Goal: Task Accomplishment & Management: Manage account settings

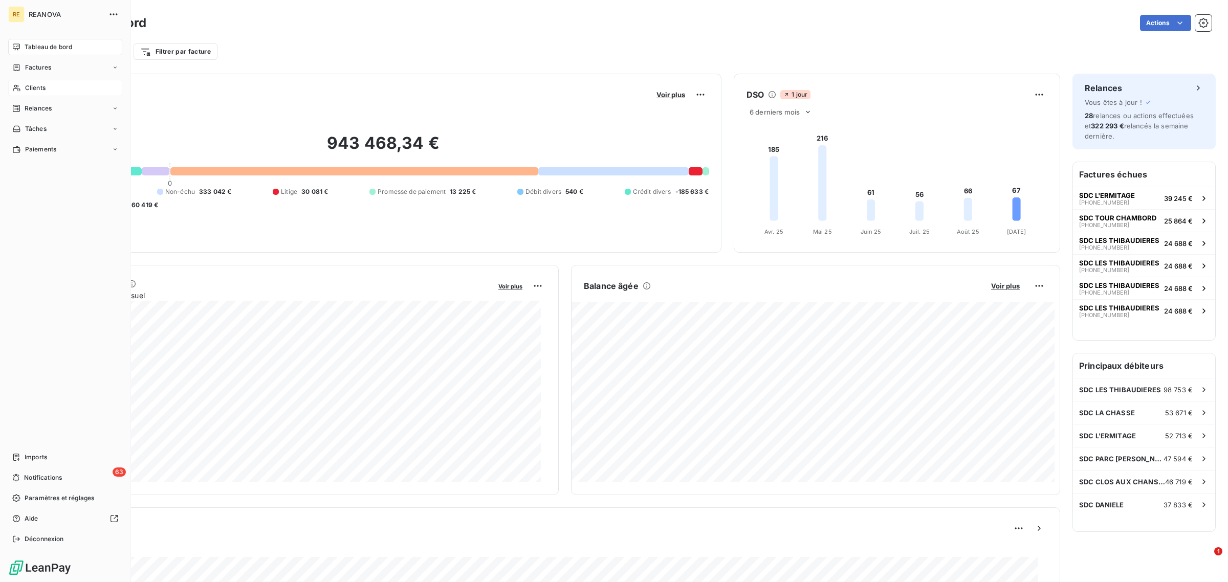
click at [48, 91] on div "Clients" at bounding box center [65, 88] width 114 height 16
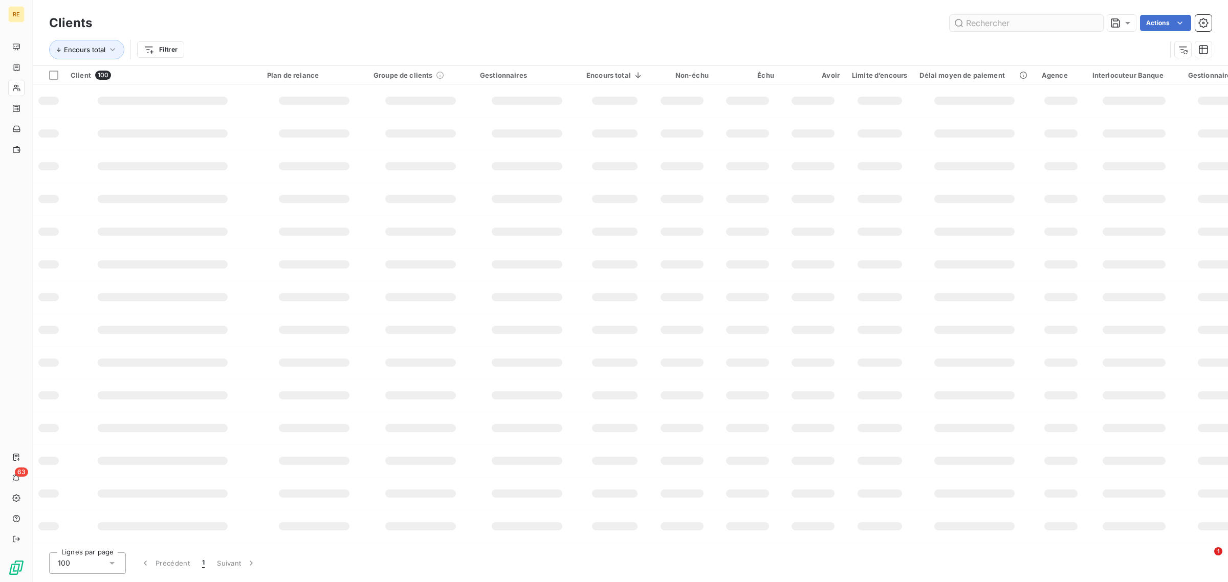
click at [983, 23] on input "text" at bounding box center [1027, 23] width 154 height 16
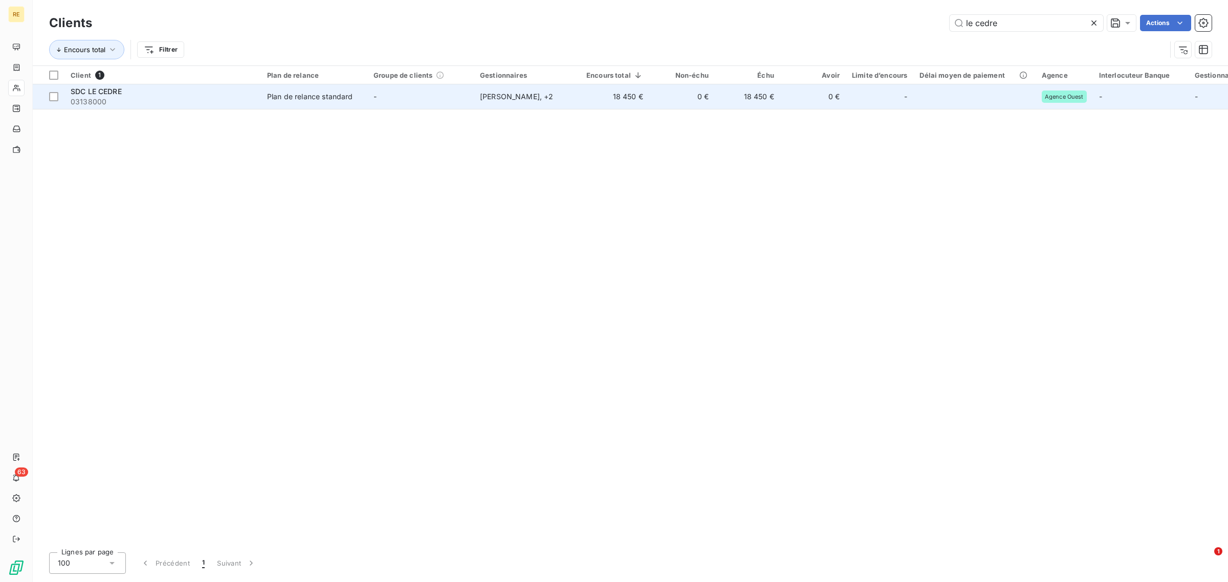
type input "le cedre"
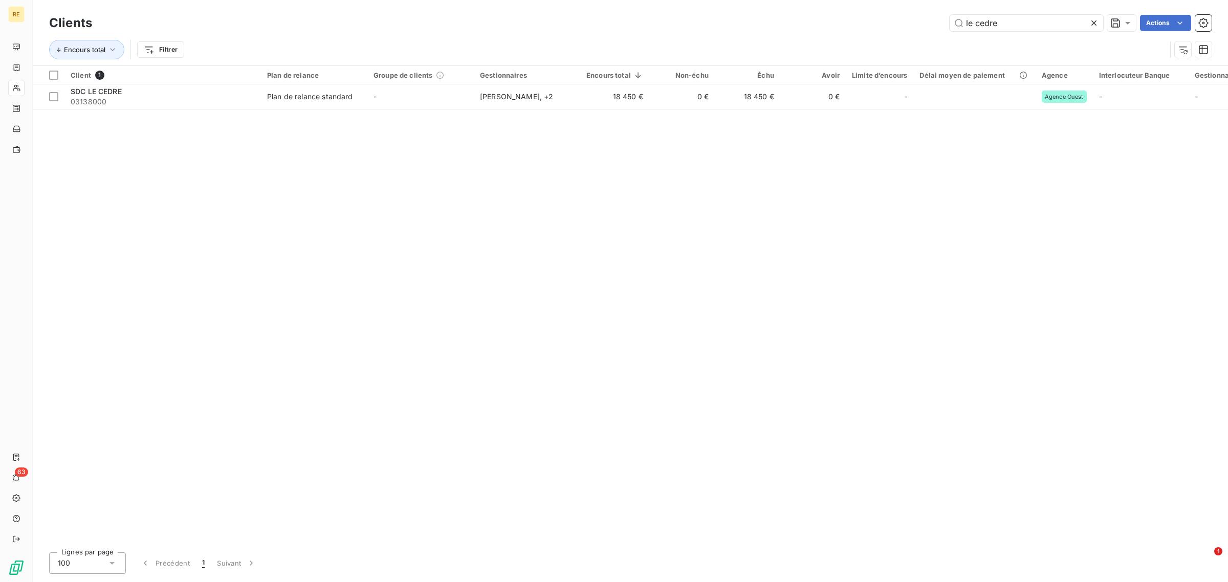
drag, startPoint x: 403, startPoint y: 98, endPoint x: 401, endPoint y: 117, distance: 19.0
click at [401, 99] on td "-" at bounding box center [420, 96] width 106 height 25
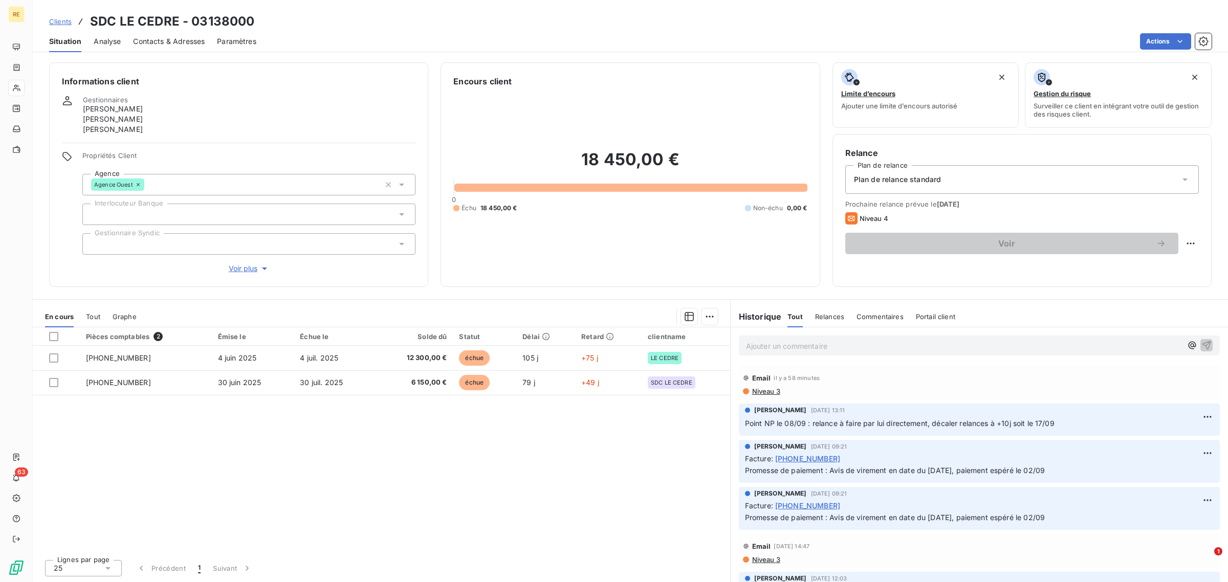
click at [521, 517] on div "Pièces comptables 2 Émise le Échue le Solde dû Statut Délai Retard clientname […" at bounding box center [382, 440] width 698 height 224
click at [386, 513] on div "Pièces comptables 2 Émise le Échue le Solde dû Statut Délai Retard clientname […" at bounding box center [382, 440] width 698 height 224
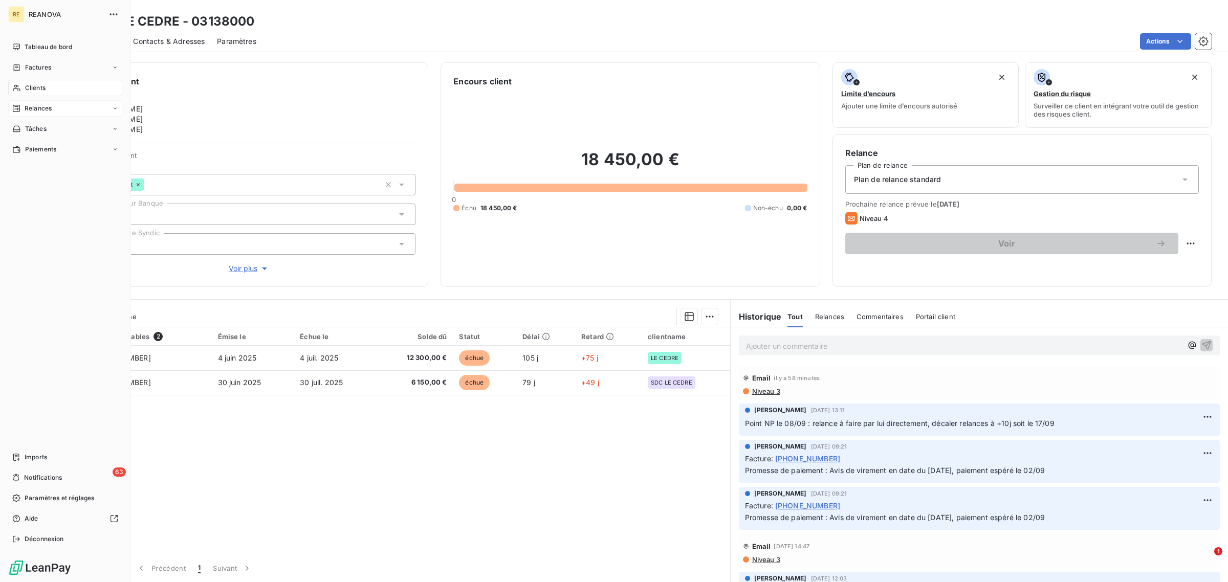
click at [24, 106] on div "Relances" at bounding box center [31, 108] width 39 height 9
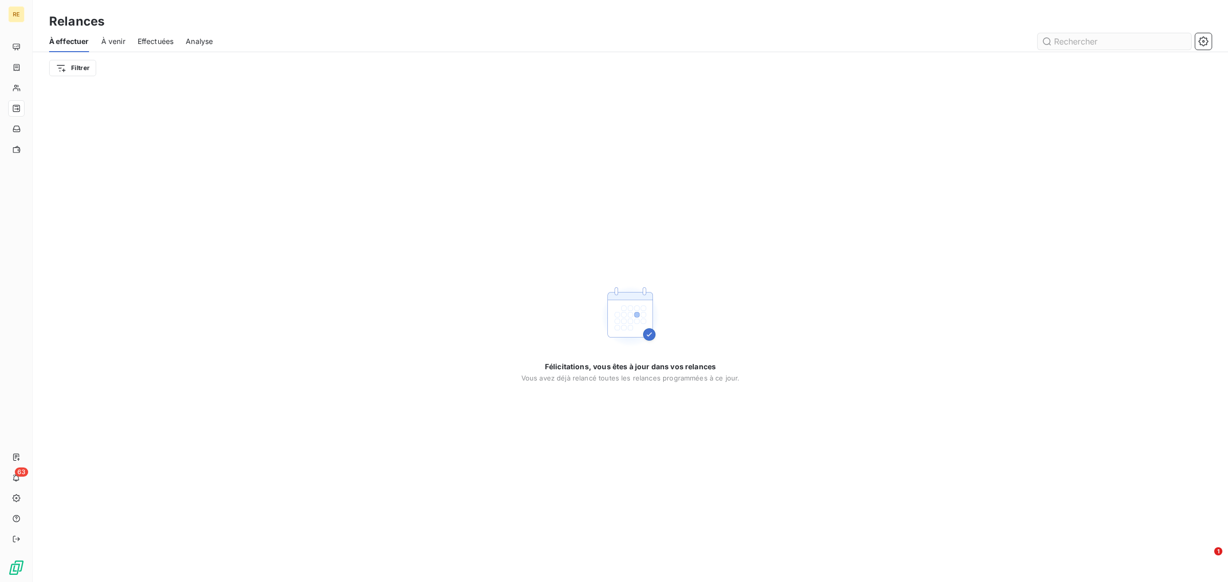
click at [1104, 37] on input "text" at bounding box center [1115, 41] width 154 height 16
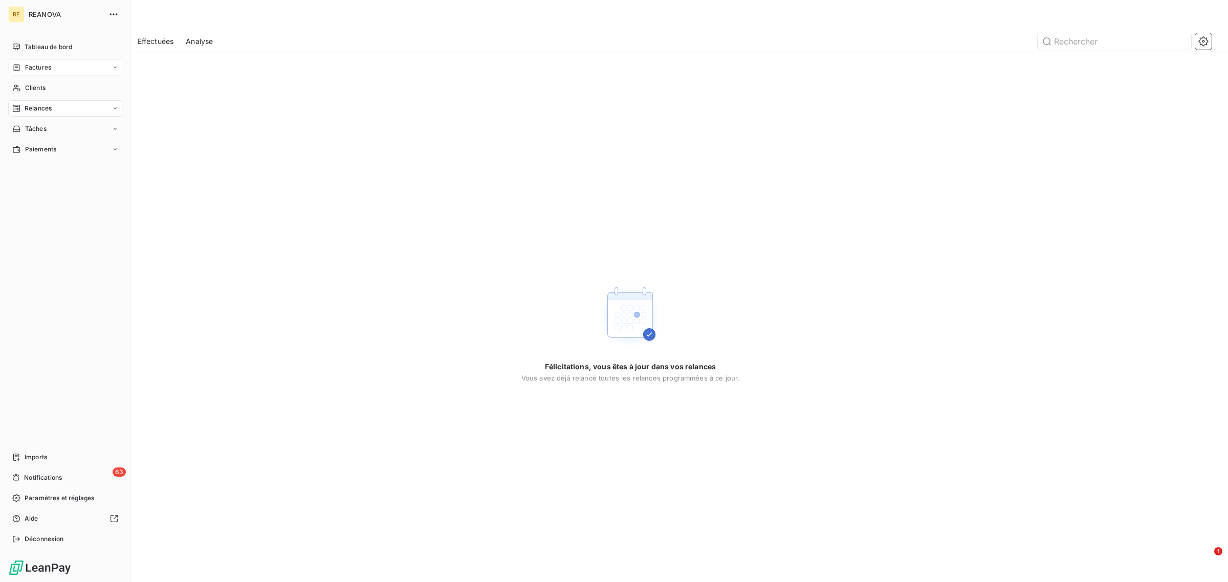
click at [53, 66] on div "Factures" at bounding box center [65, 67] width 114 height 16
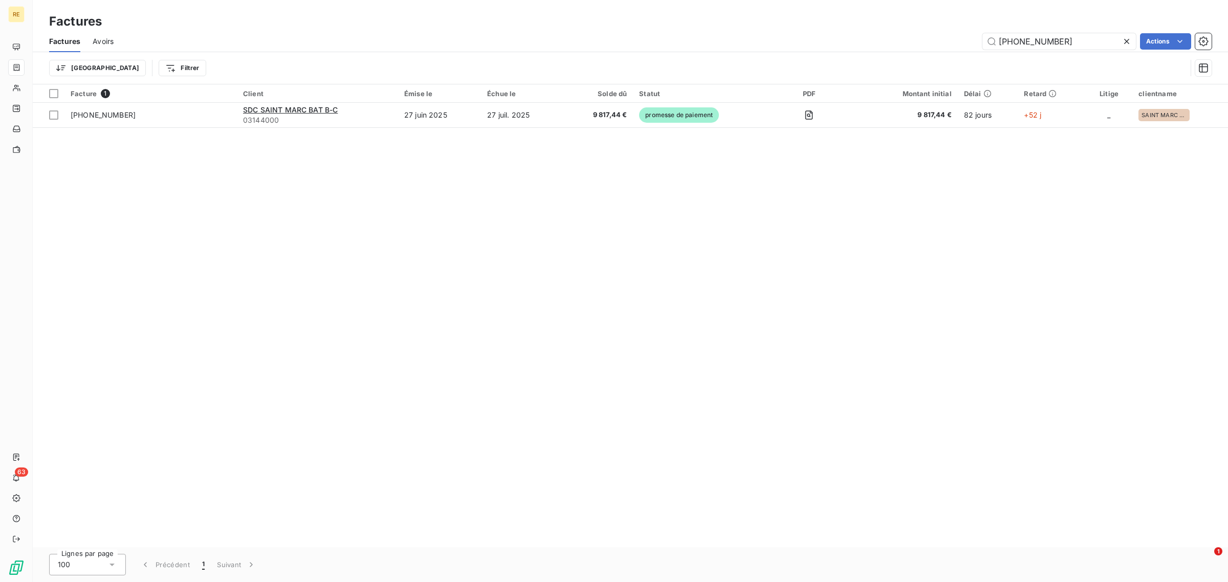
drag, startPoint x: 1067, startPoint y: 37, endPoint x: 832, endPoint y: 36, distance: 235.4
click at [832, 36] on div "[PHONE_NUMBER] Actions" at bounding box center [669, 41] width 1086 height 16
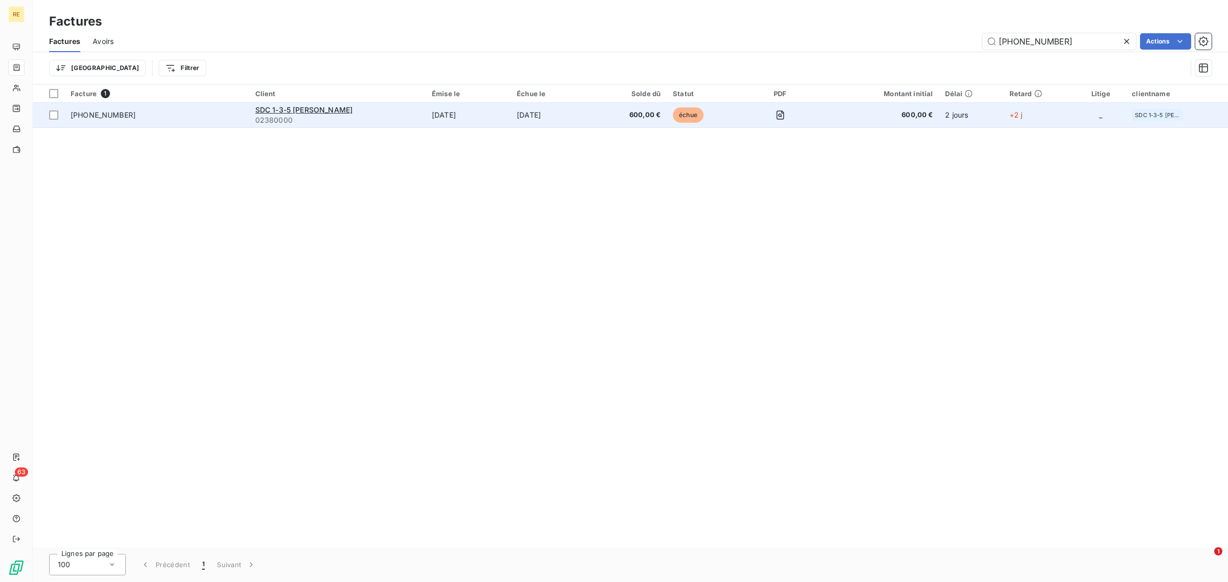
type input "[PHONE_NUMBER]"
click at [239, 105] on td "[PHONE_NUMBER]" at bounding box center [156, 115] width 185 height 25
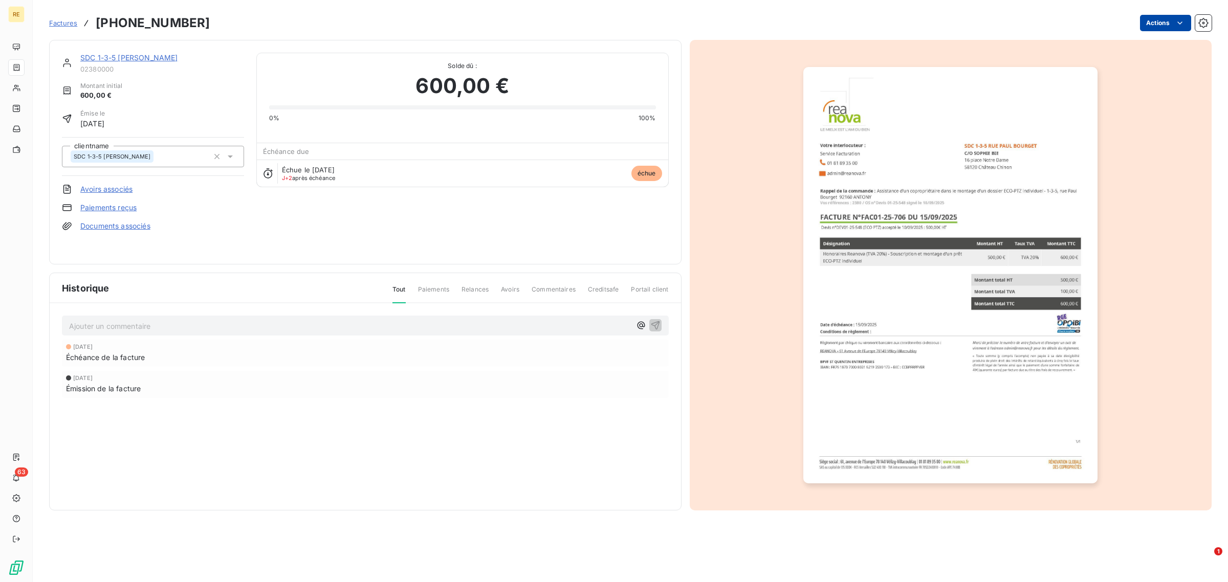
click at [1168, 23] on html "RE 63 Factures [PHONE_NUMBER] Actions SDC 1-3-5 [PERSON_NAME] 02380000 Montant …" at bounding box center [614, 291] width 1228 height 582
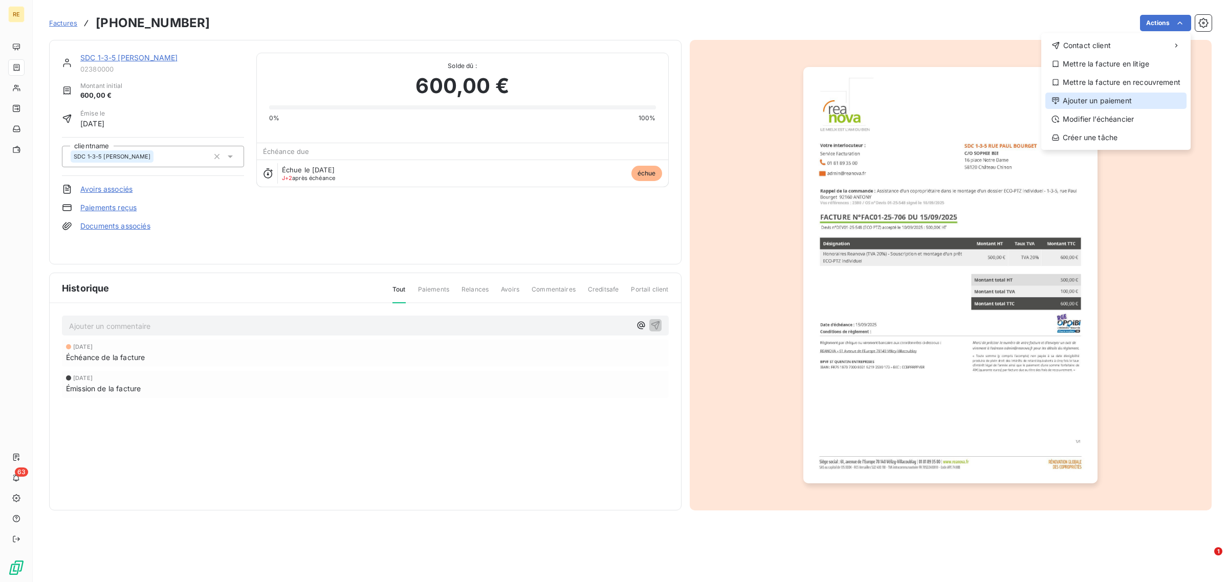
click at [1108, 107] on div "Ajouter un paiement" at bounding box center [1116, 101] width 141 height 16
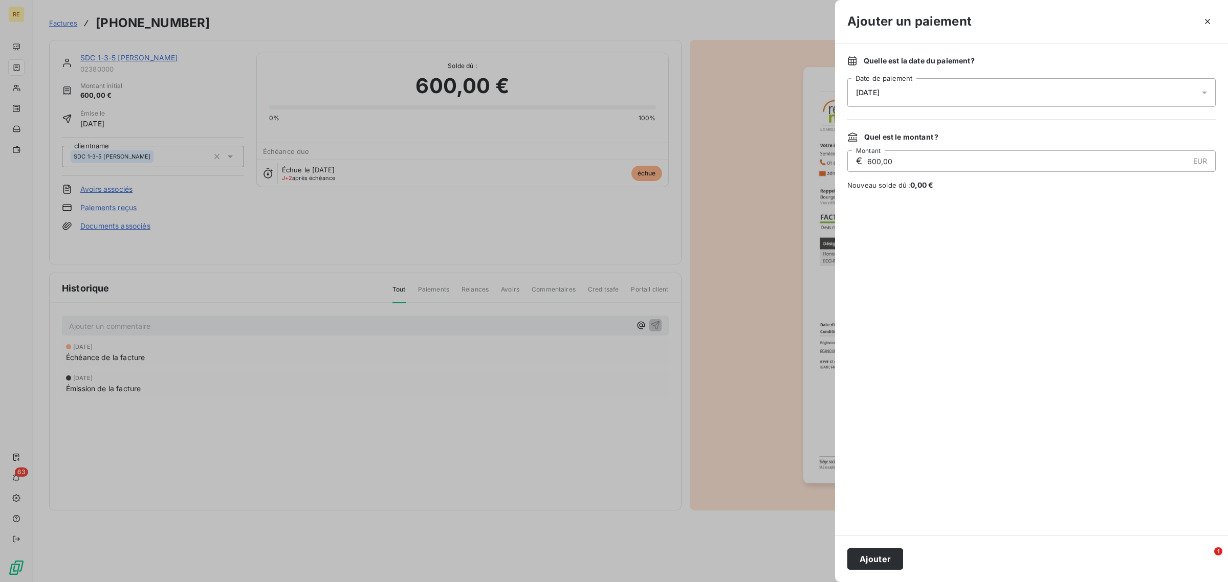
click at [907, 95] on div "[DATE]" at bounding box center [1032, 92] width 369 height 29
click at [885, 561] on button "Ajouter" at bounding box center [876, 559] width 56 height 21
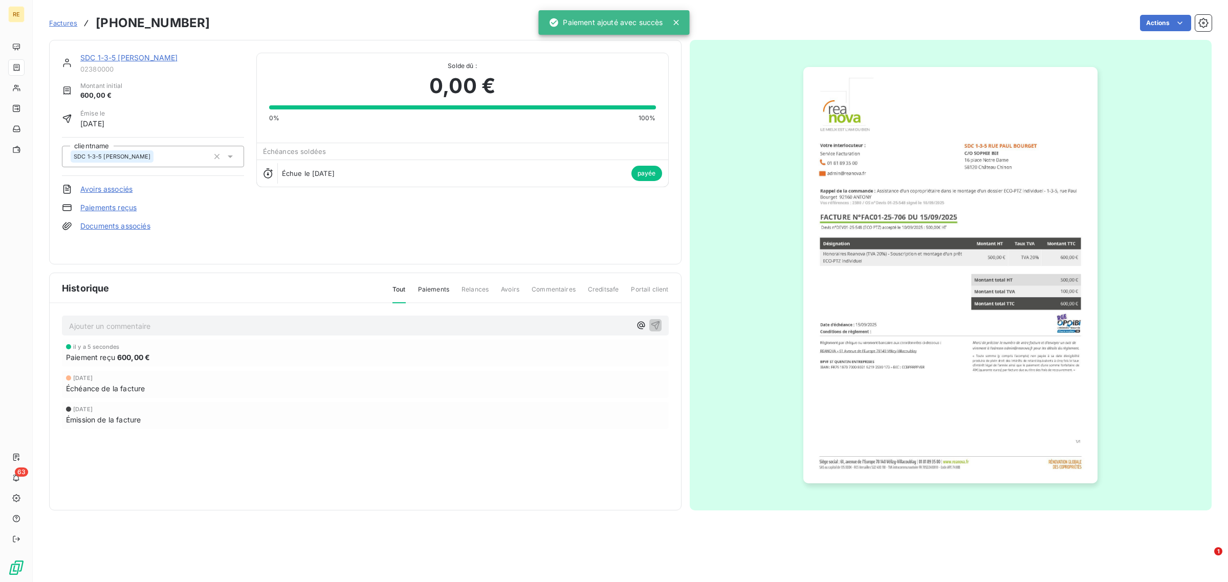
click at [178, 323] on p "Ajouter un commentaire ﻿" at bounding box center [350, 326] width 562 height 13
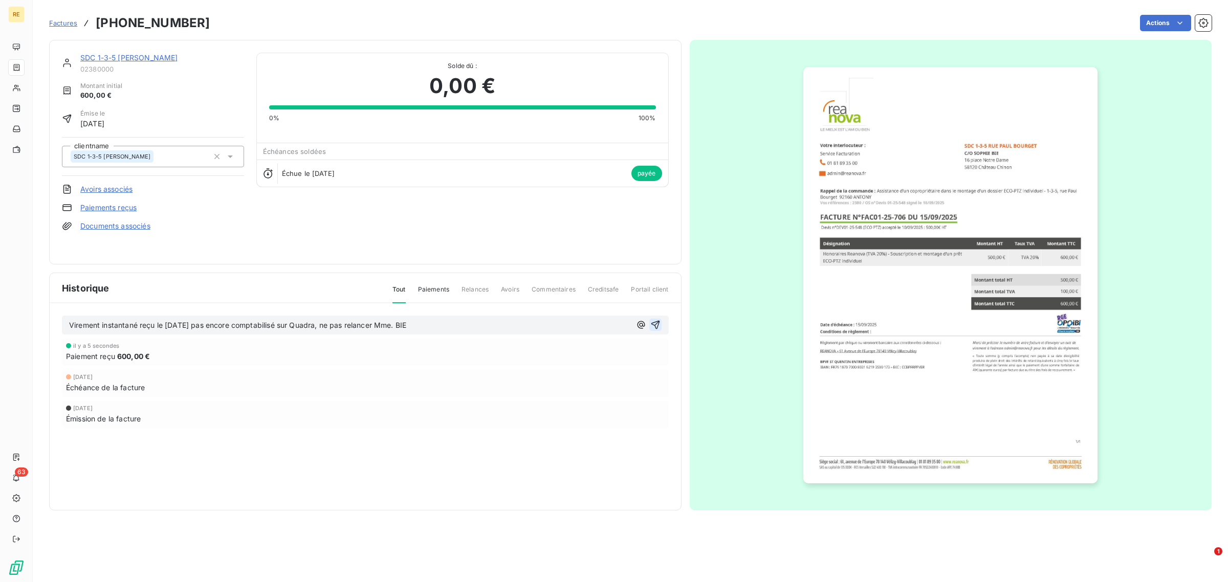
click at [655, 328] on icon "button" at bounding box center [655, 325] width 9 height 9
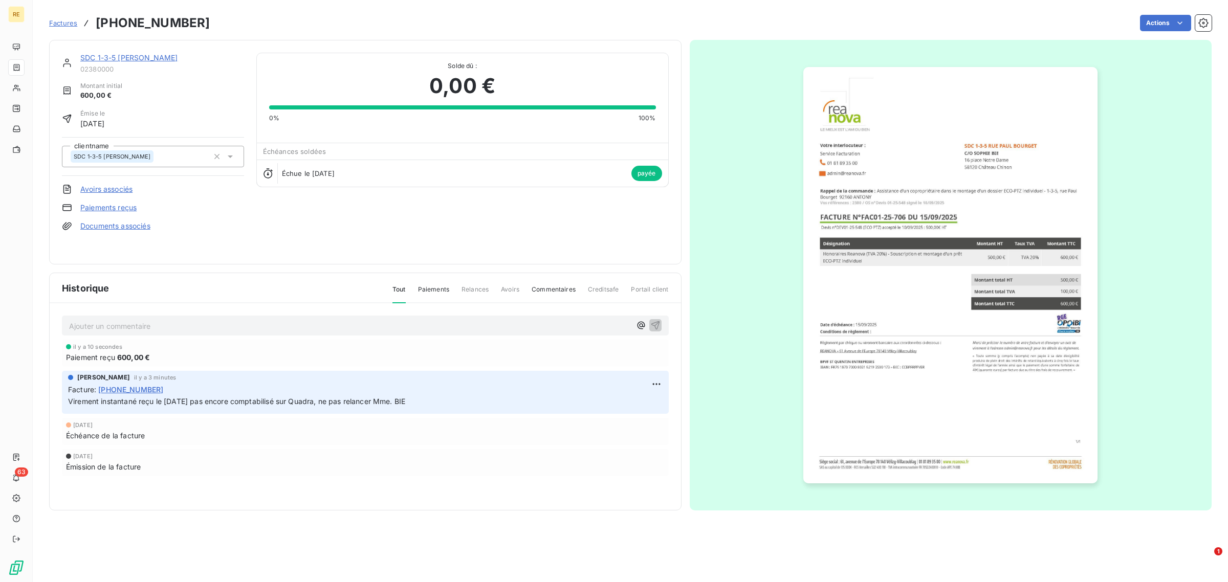
click at [160, 60] on link "SDC 1-3-5 [PERSON_NAME]" at bounding box center [128, 57] width 97 height 9
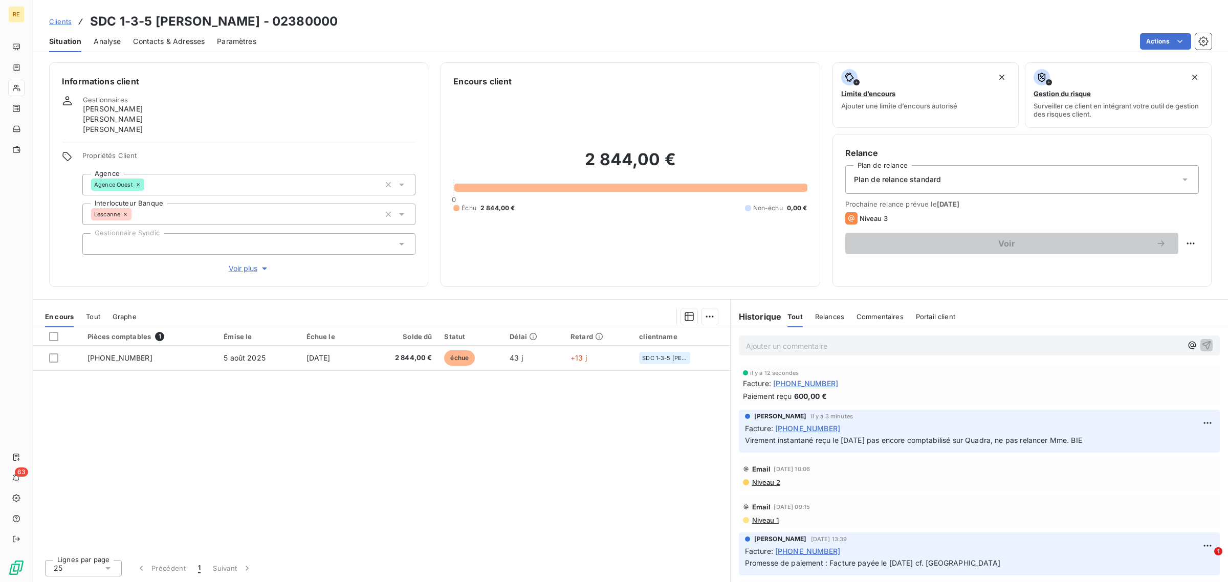
drag, startPoint x: 531, startPoint y: 443, endPoint x: 494, endPoint y: 457, distance: 39.5
click at [530, 443] on div "Pièces comptables 1 Émise le Échue le Solde dû Statut Délai Retard clientname […" at bounding box center [382, 440] width 698 height 224
click at [414, 502] on div "Pièces comptables 1 Émise le Échue le Solde dû Statut Délai Retard clientname […" at bounding box center [382, 440] width 698 height 224
click at [380, 531] on div "Pièces comptables 1 Émise le Échue le Solde dû Statut Délai Retard clientname […" at bounding box center [382, 440] width 698 height 224
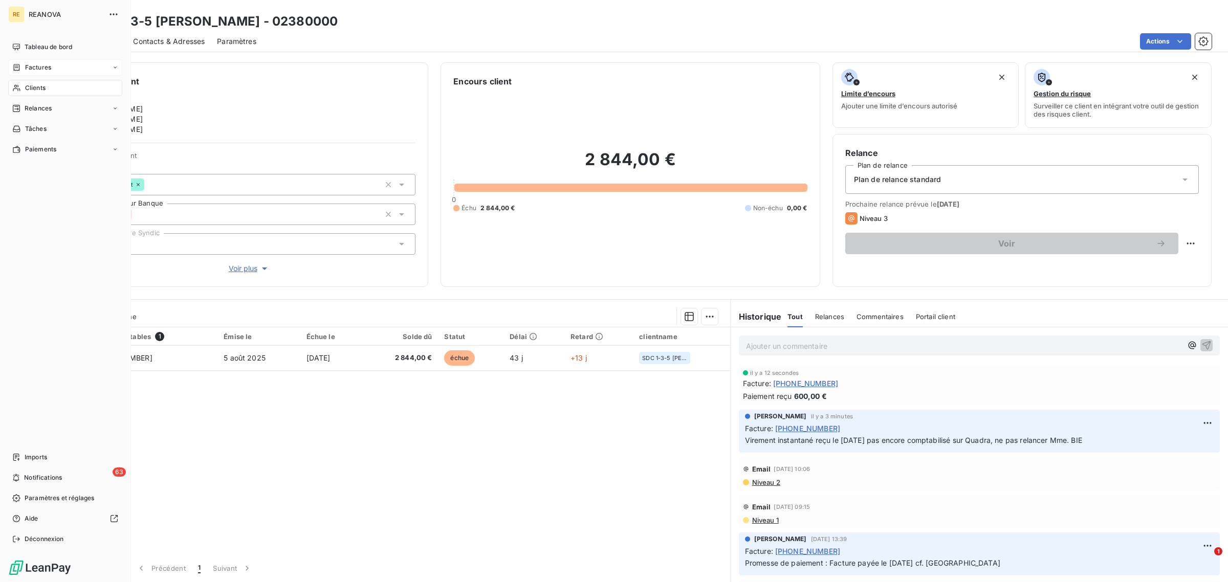
click at [38, 68] on span "Factures" at bounding box center [38, 67] width 26 height 9
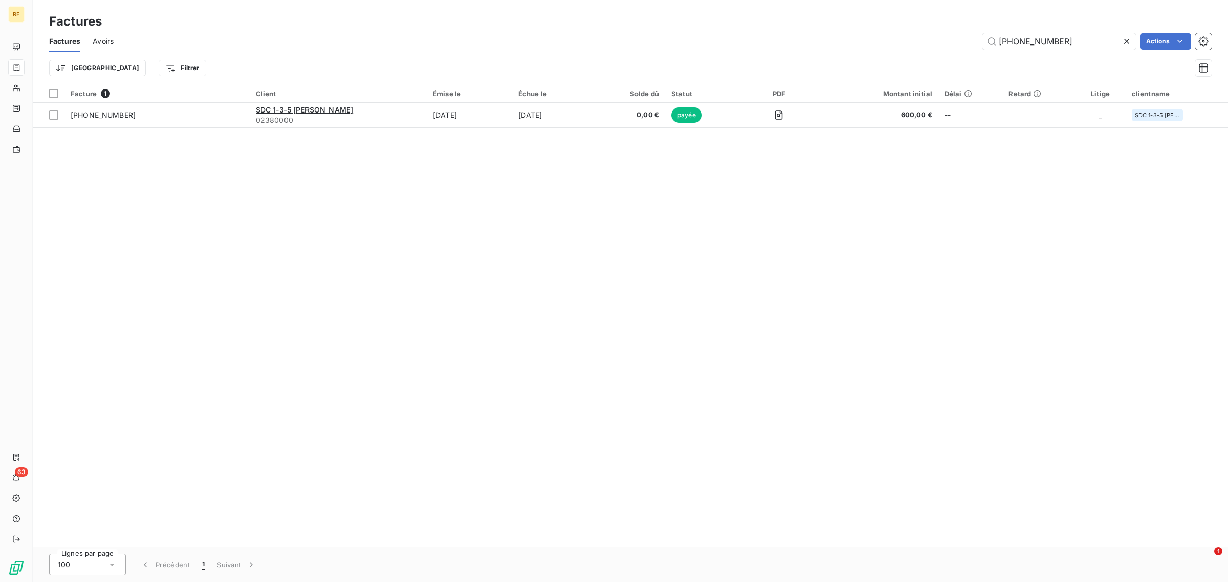
drag, startPoint x: 1048, startPoint y: 42, endPoint x: 884, endPoint y: 30, distance: 164.8
click at [886, 31] on div "Factures Avoirs [PHONE_NUMBER] Actions" at bounding box center [631, 41] width 1196 height 21
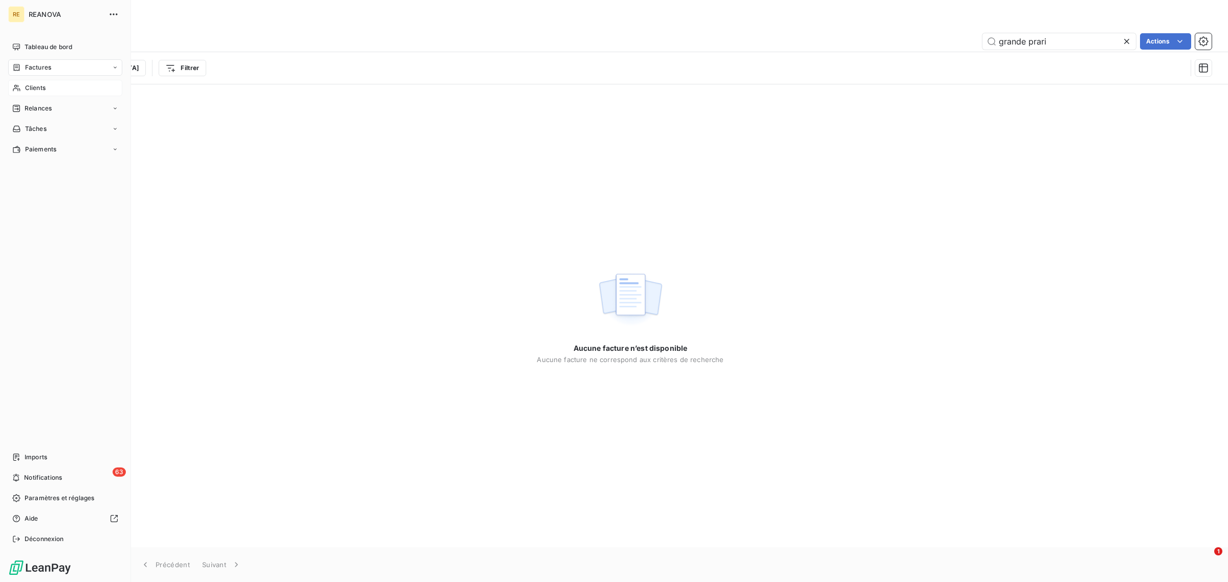
type input "grande prari"
drag, startPoint x: 50, startPoint y: 87, endPoint x: 126, endPoint y: 95, distance: 76.7
click at [52, 88] on div "Clients" at bounding box center [65, 88] width 114 height 16
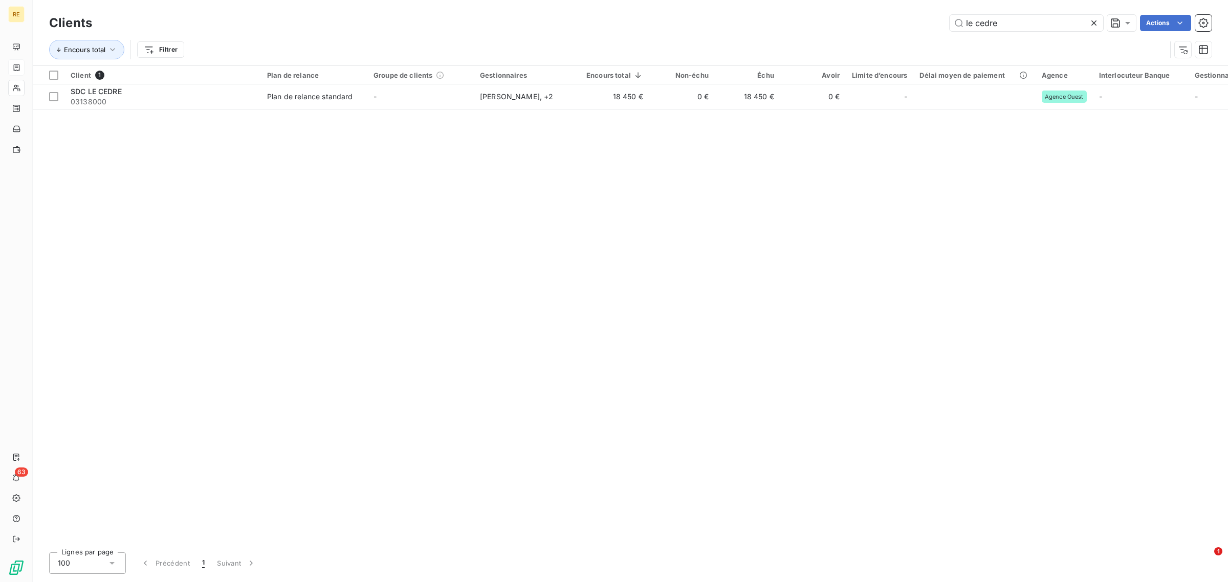
drag, startPoint x: 1011, startPoint y: 28, endPoint x: 836, endPoint y: 6, distance: 176.5
click at [843, 11] on div "Clients le cedre Actions Encours total Filtrer" at bounding box center [631, 33] width 1196 height 66
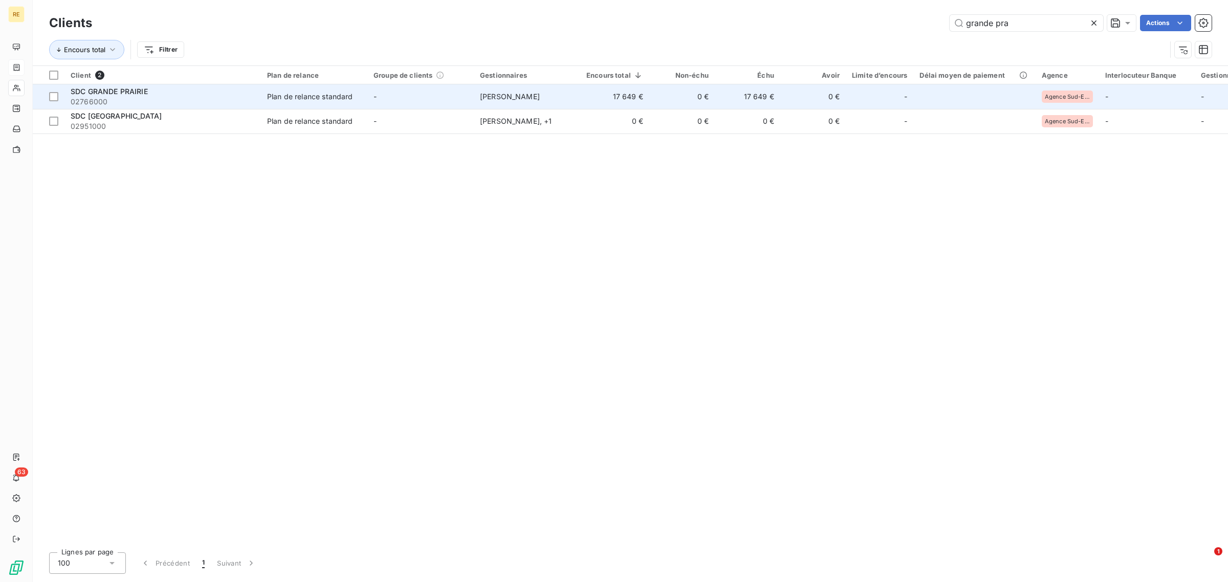
type input "grande pra"
click at [328, 95] on div "Plan de relance standard" at bounding box center [310, 97] width 86 height 10
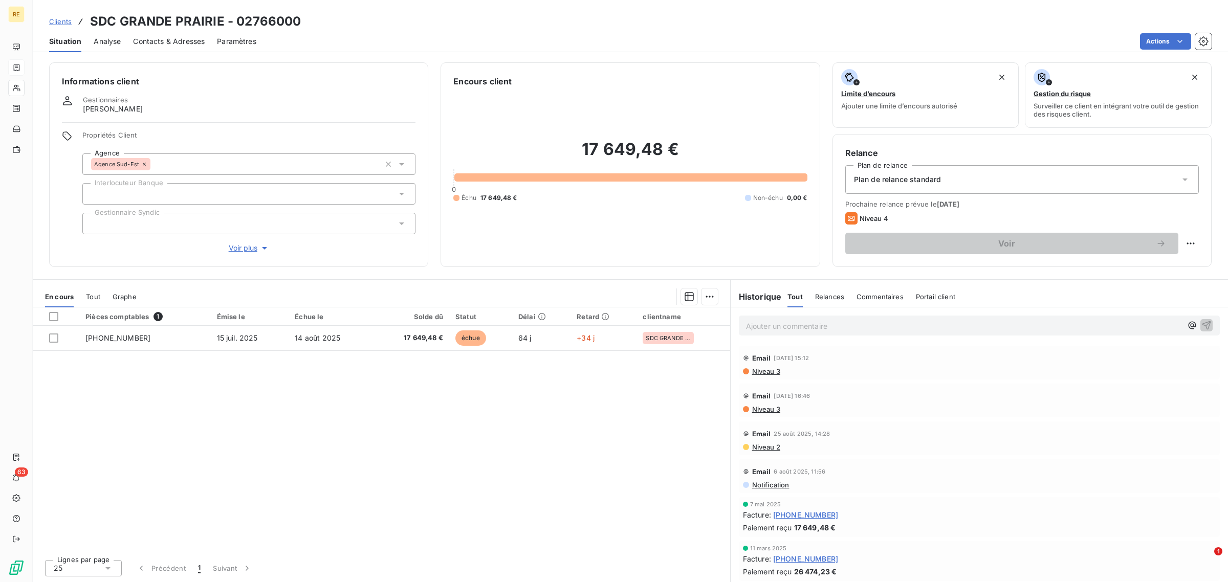
click at [235, 249] on span "Voir plus" at bounding box center [249, 248] width 41 height 10
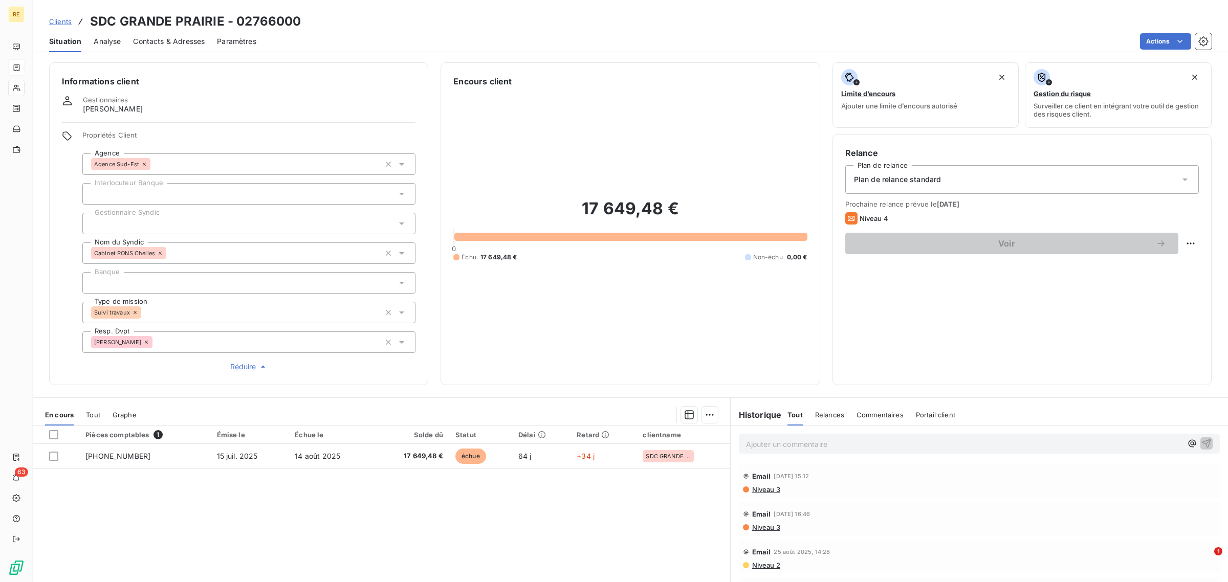
click at [258, 365] on icon "button" at bounding box center [263, 367] width 10 height 10
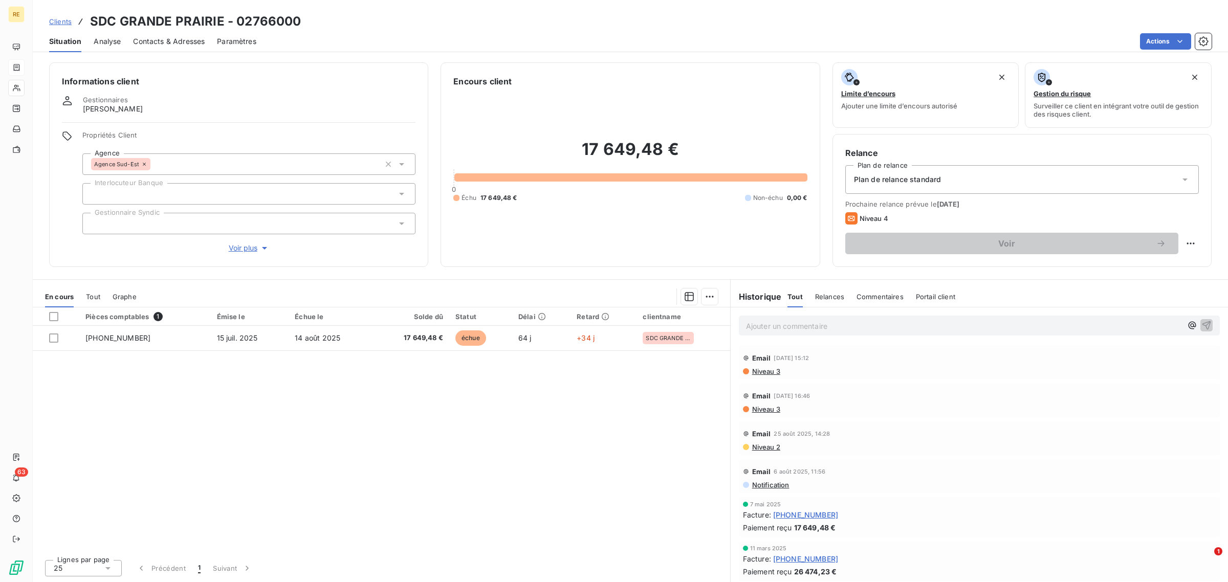
click at [293, 429] on div "Pièces comptables 1 Émise le Échue le Solde dû Statut Délai Retard clientname […" at bounding box center [382, 430] width 698 height 244
click at [191, 36] on span "Contacts & Adresses" at bounding box center [169, 41] width 72 height 10
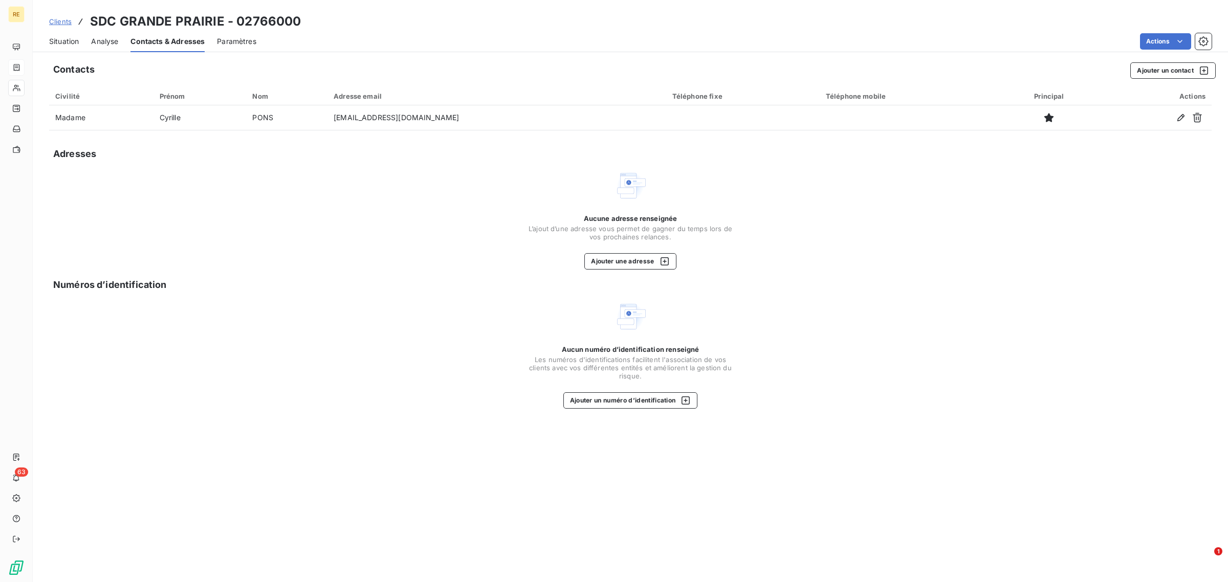
click at [59, 39] on span "Situation" at bounding box center [64, 41] width 30 height 10
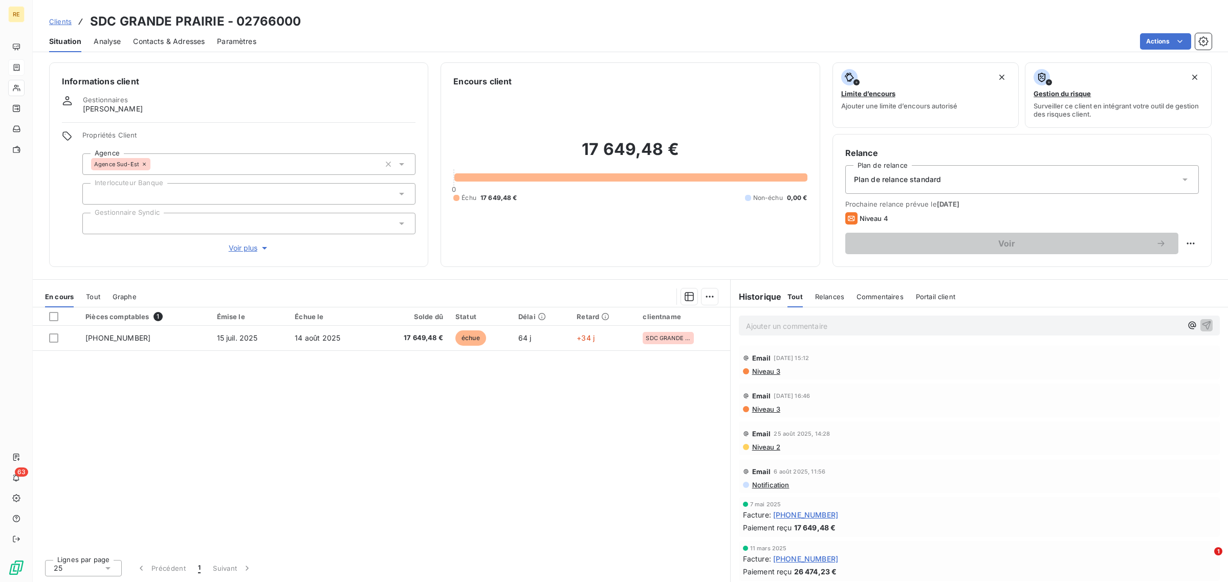
drag, startPoint x: 878, startPoint y: 331, endPoint x: 874, endPoint y: 334, distance: 5.4
click at [878, 331] on p "Ajouter un commentaire ﻿" at bounding box center [964, 326] width 436 height 13
click at [893, 334] on div "Retour EDR le [DATE] :" at bounding box center [979, 325] width 481 height 19
click at [886, 323] on p "Retour EDR le [DATE] :" at bounding box center [964, 326] width 436 height 12
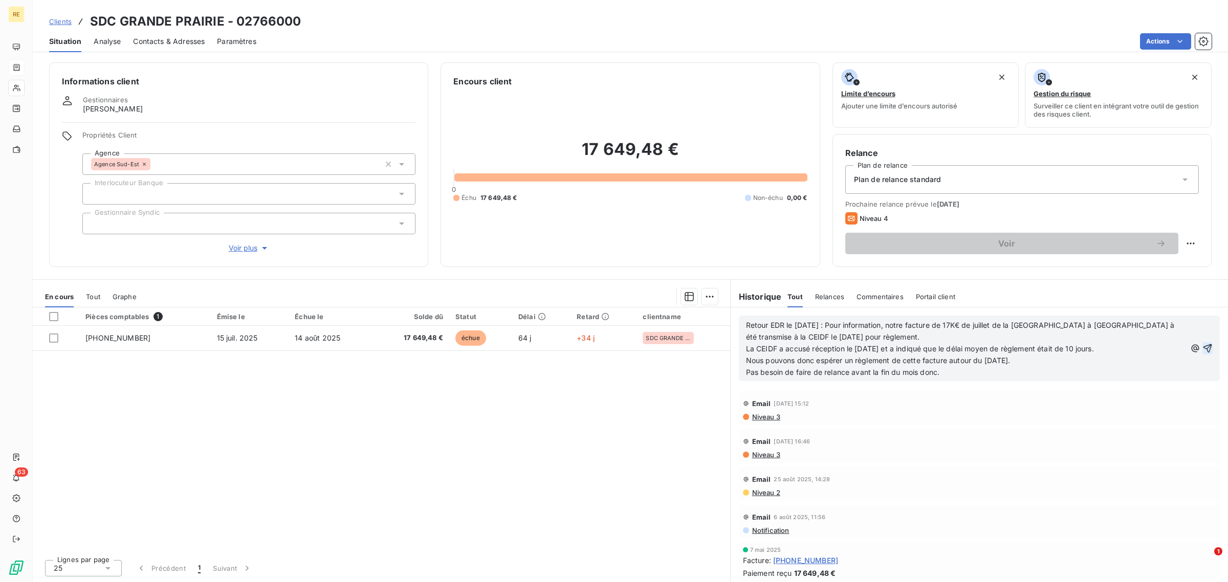
click at [1203, 348] on icon "button" at bounding box center [1208, 348] width 10 height 10
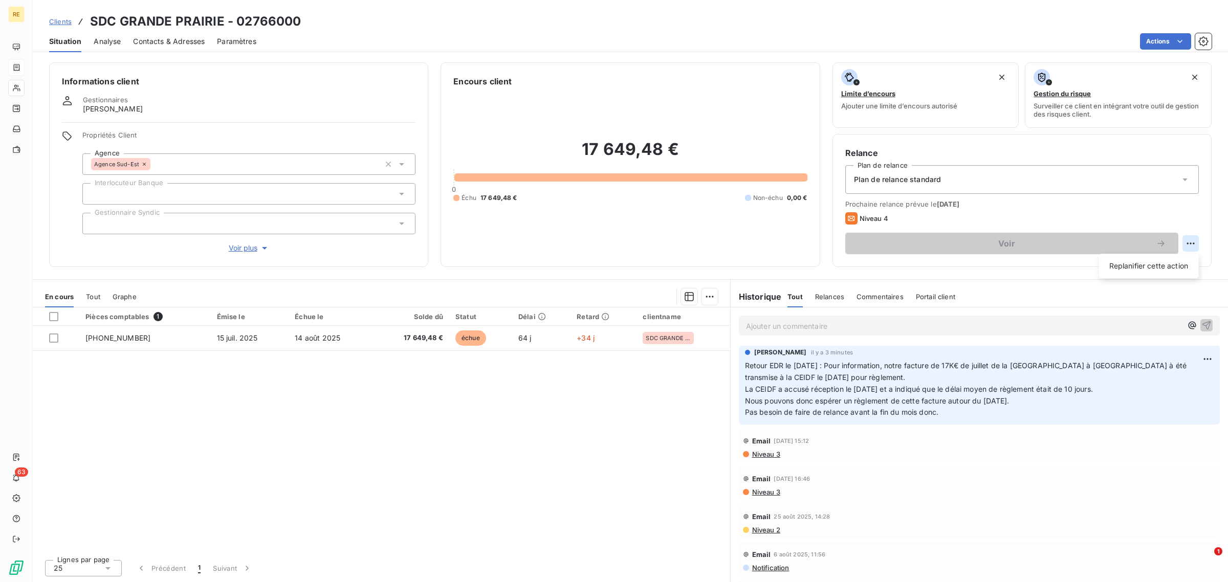
click at [1194, 241] on html "RE 63 Clients SDC GRANDE PRAIRIE - 02766000 Situation Analyse Contacts & Adress…" at bounding box center [614, 291] width 1228 height 582
click at [1163, 266] on div "Replanifier cette action" at bounding box center [1149, 266] width 92 height 16
select select "8"
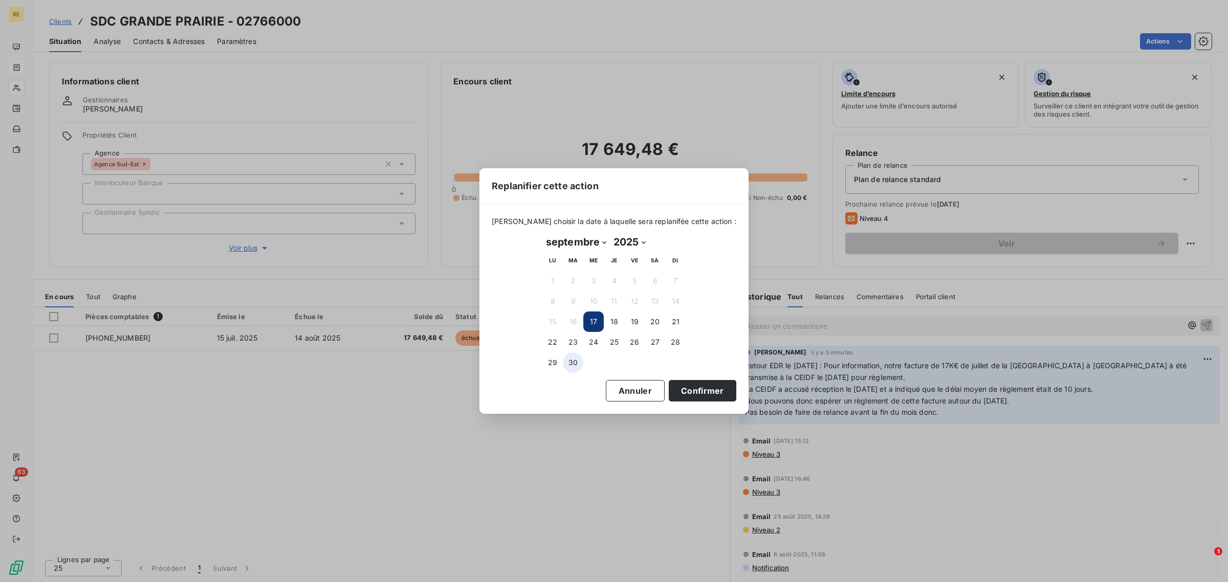
click at [572, 364] on button "30" at bounding box center [573, 363] width 20 height 20
click at [687, 389] on button "Confirmer" at bounding box center [703, 390] width 68 height 21
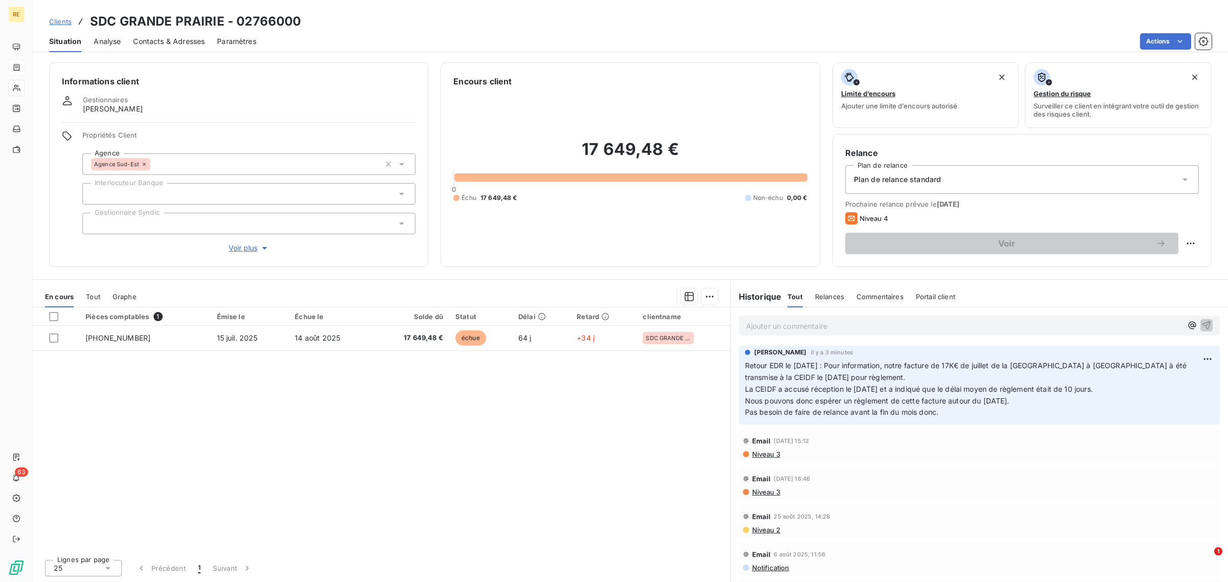
click at [599, 448] on div "Pièces comptables 1 Émise le Échue le Solde dû Statut Délai Retard clientname […" at bounding box center [382, 430] width 698 height 244
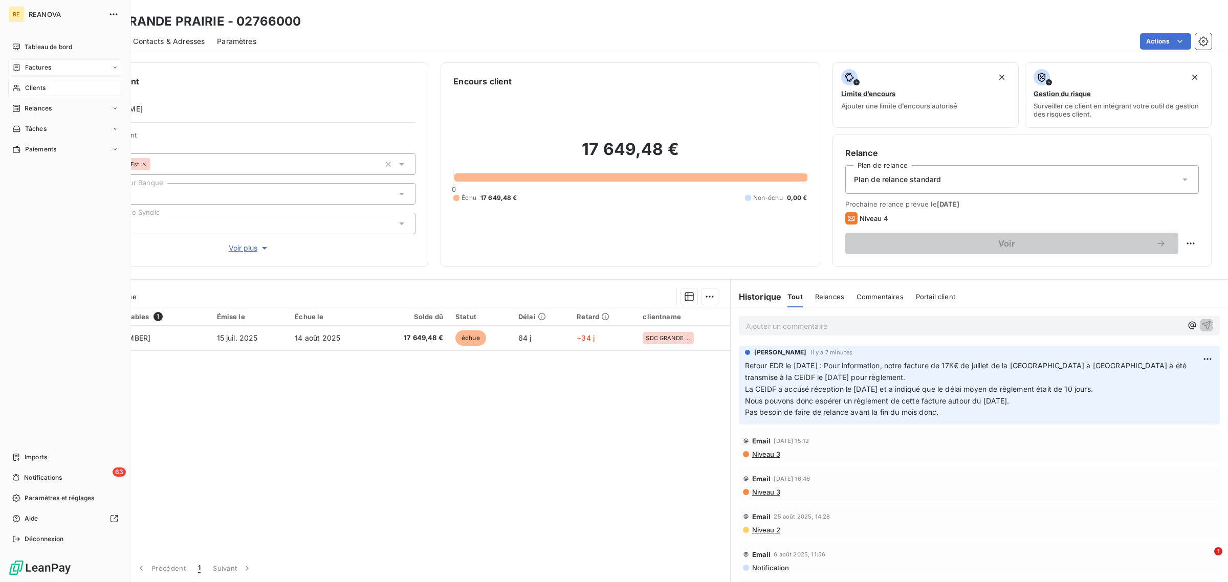
click at [39, 85] on span "Clients" at bounding box center [35, 87] width 20 height 9
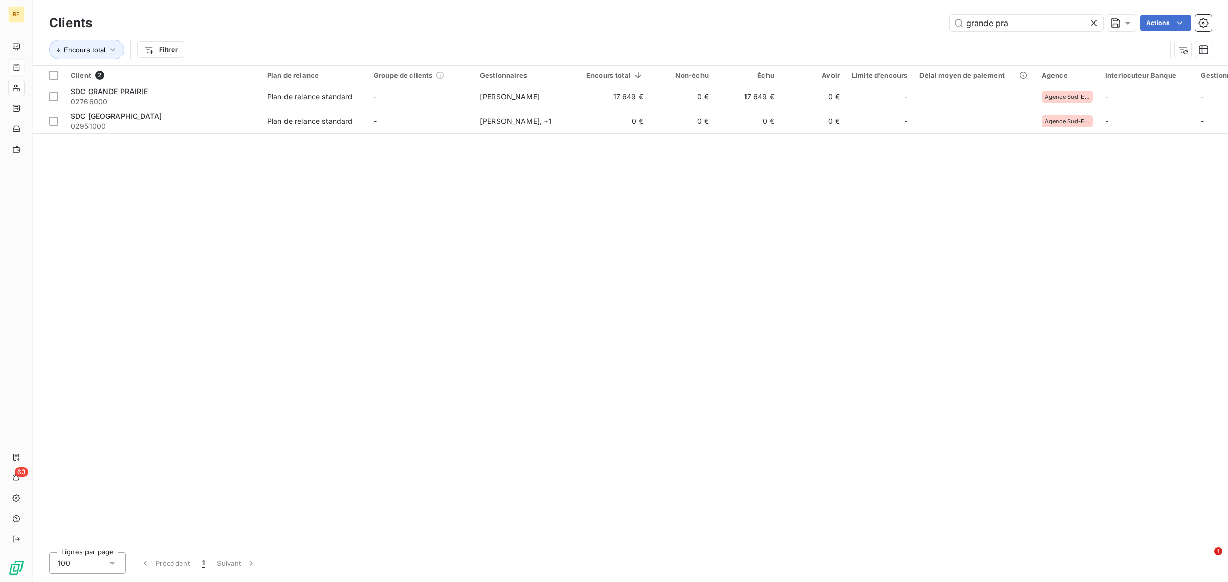
drag, startPoint x: 1036, startPoint y: 20, endPoint x: 825, endPoint y: 23, distance: 211.9
click at [833, 32] on div "Clients grande pra Actions" at bounding box center [630, 22] width 1163 height 21
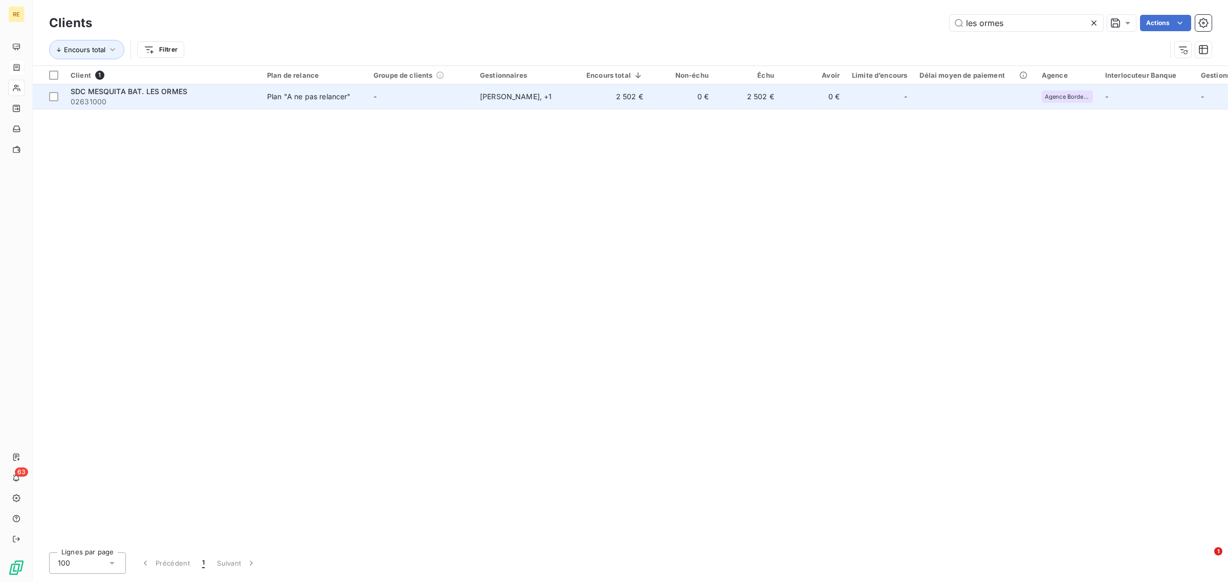
type input "les ormes"
click at [424, 96] on td "-" at bounding box center [420, 96] width 106 height 25
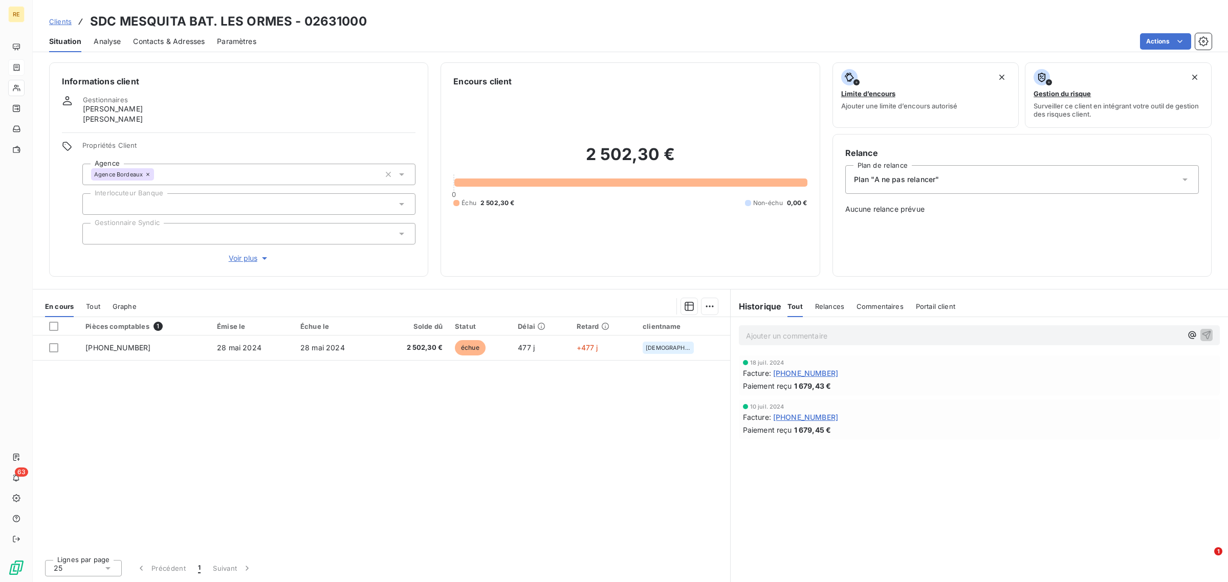
click at [60, 19] on span "Clients" at bounding box center [60, 21] width 23 height 8
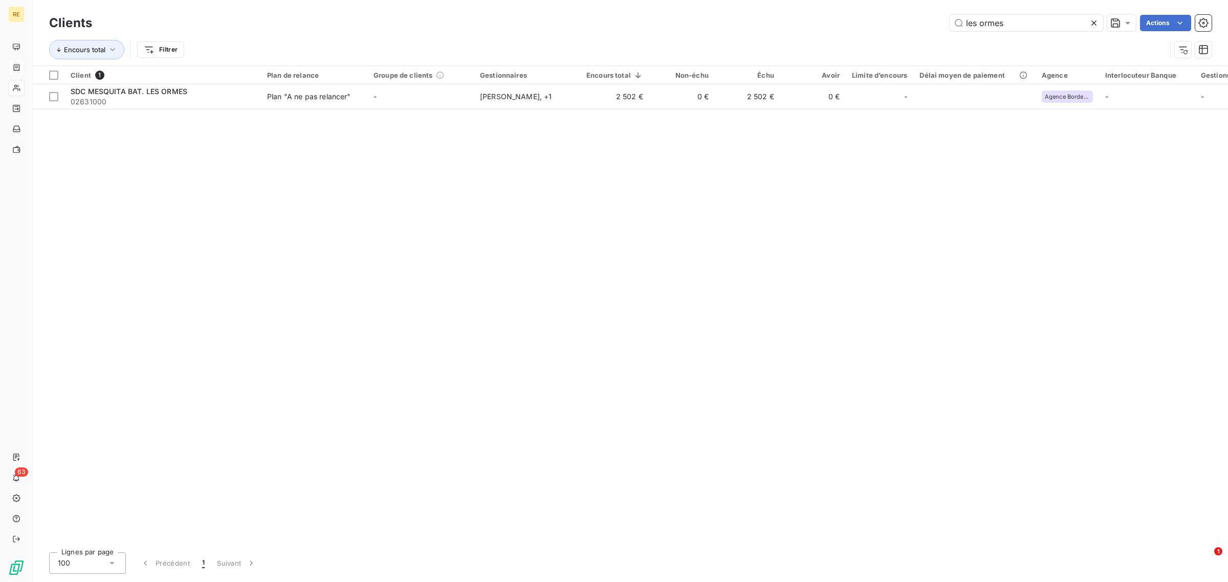
drag, startPoint x: 1028, startPoint y: 26, endPoint x: 869, endPoint y: 23, distance: 158.7
click at [870, 23] on div "les ormes Actions" at bounding box center [658, 23] width 1108 height 16
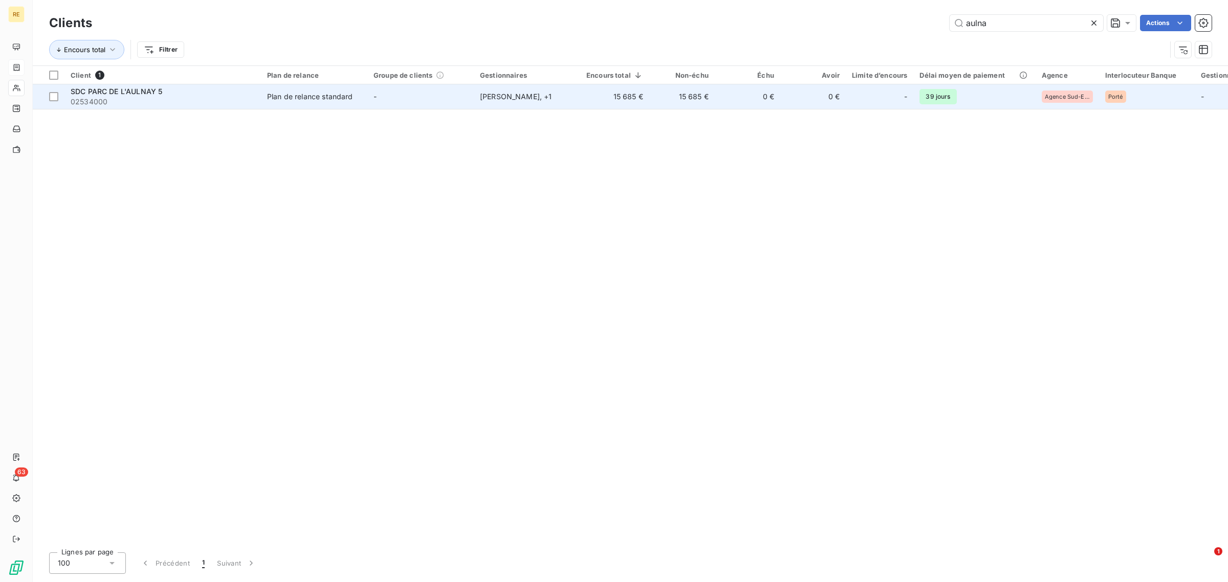
type input "aulna"
click at [480, 104] on td "[PERSON_NAME] , + 1" at bounding box center [527, 96] width 106 height 25
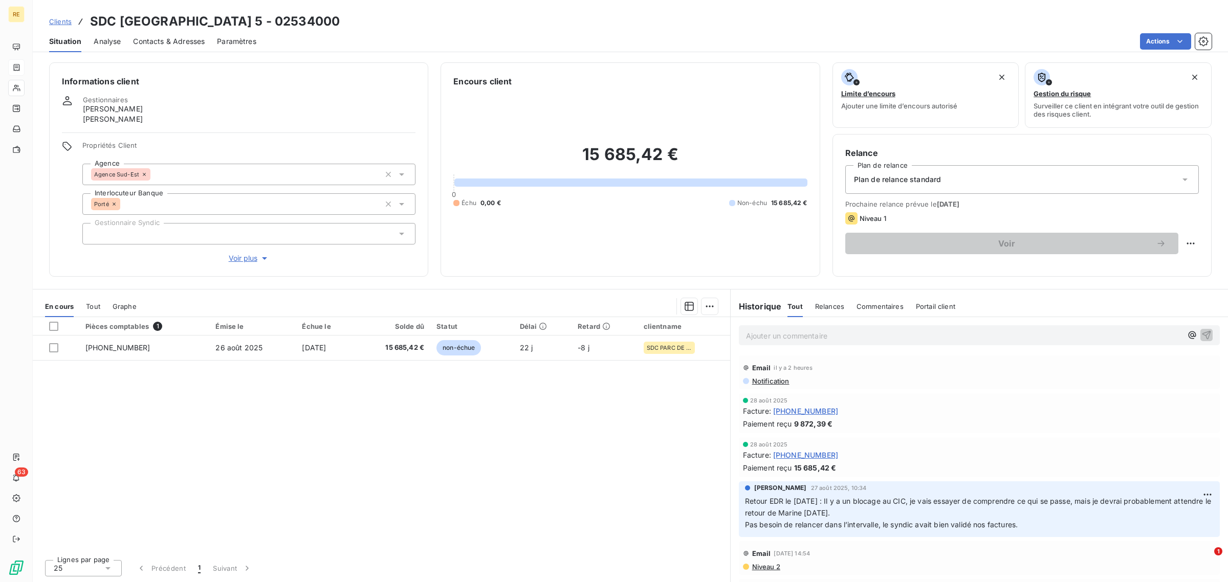
click at [459, 471] on div "Pièces comptables 1 Émise le Échue le Solde dû Statut Délai Retard clientname […" at bounding box center [382, 434] width 698 height 234
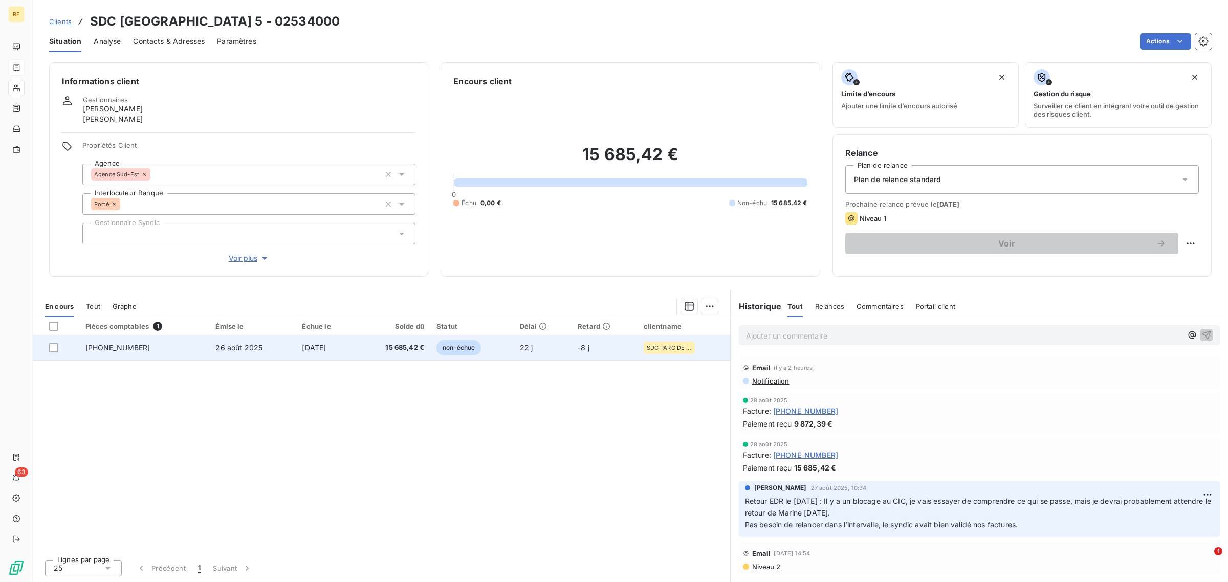
click at [306, 351] on span "[DATE]" at bounding box center [314, 347] width 24 height 9
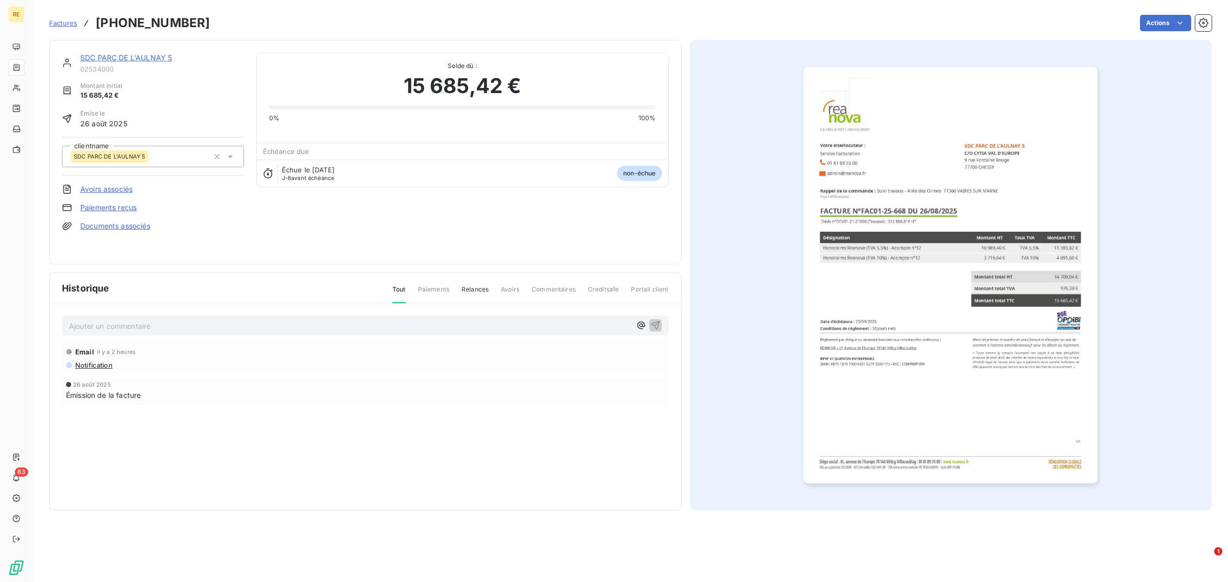
click at [70, 22] on span "Factures" at bounding box center [63, 23] width 28 height 8
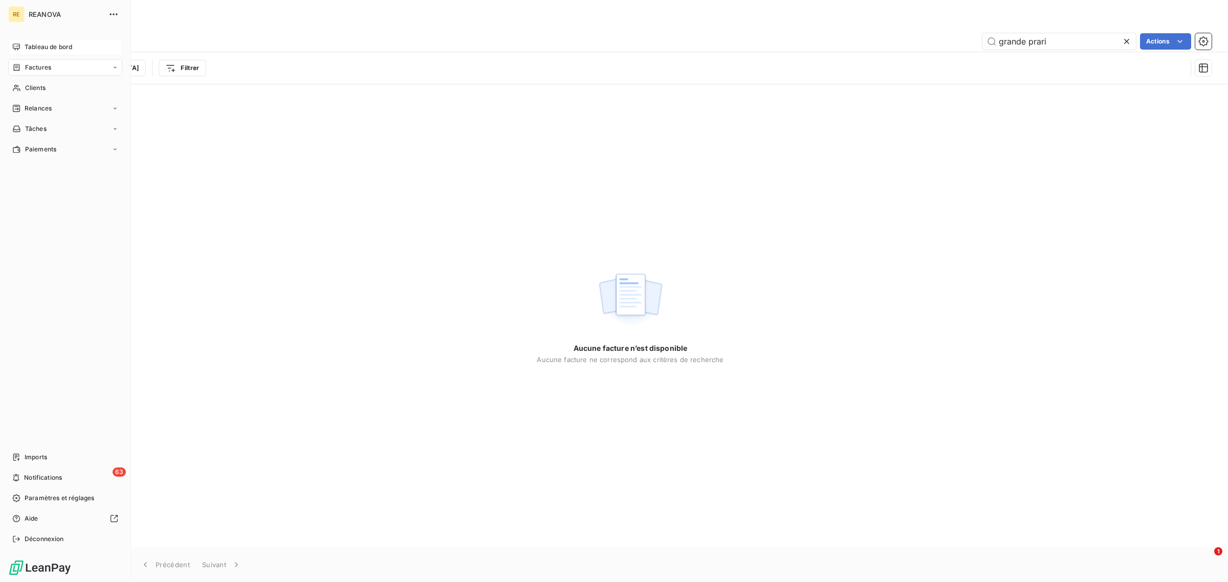
click at [82, 40] on div "Tableau de bord" at bounding box center [65, 47] width 114 height 16
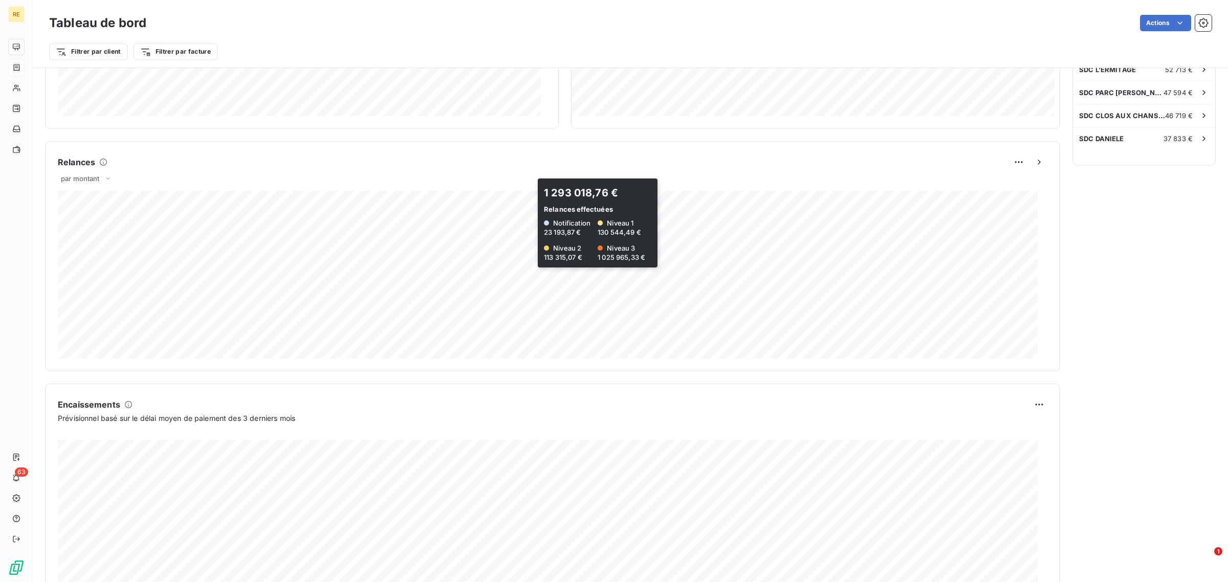
scroll to position [415, 0]
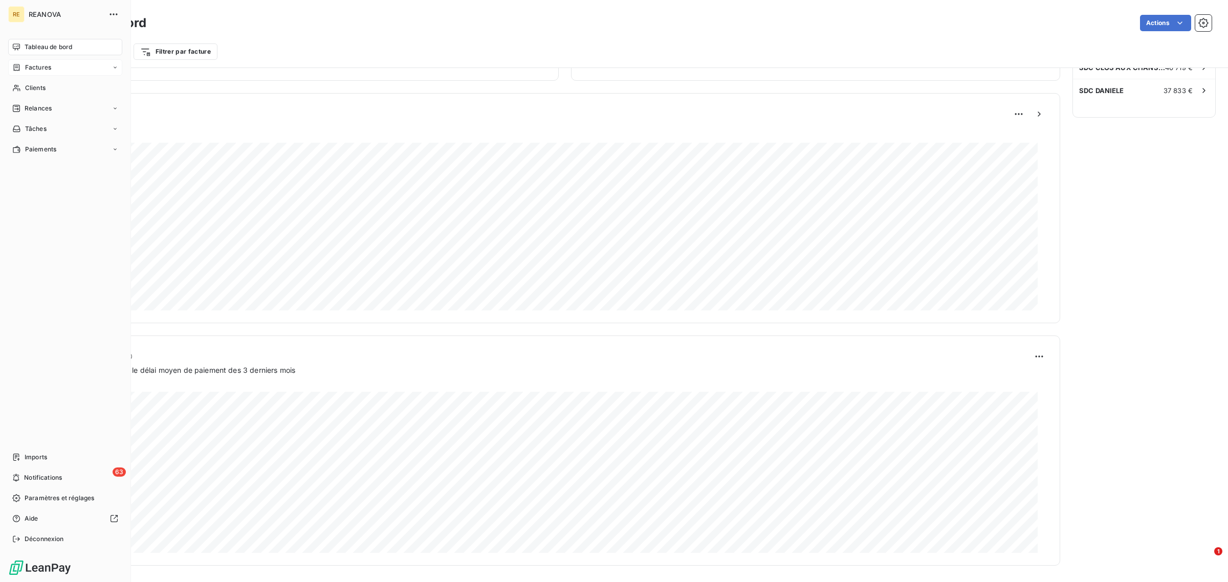
click at [24, 68] on div "Factures" at bounding box center [31, 67] width 39 height 9
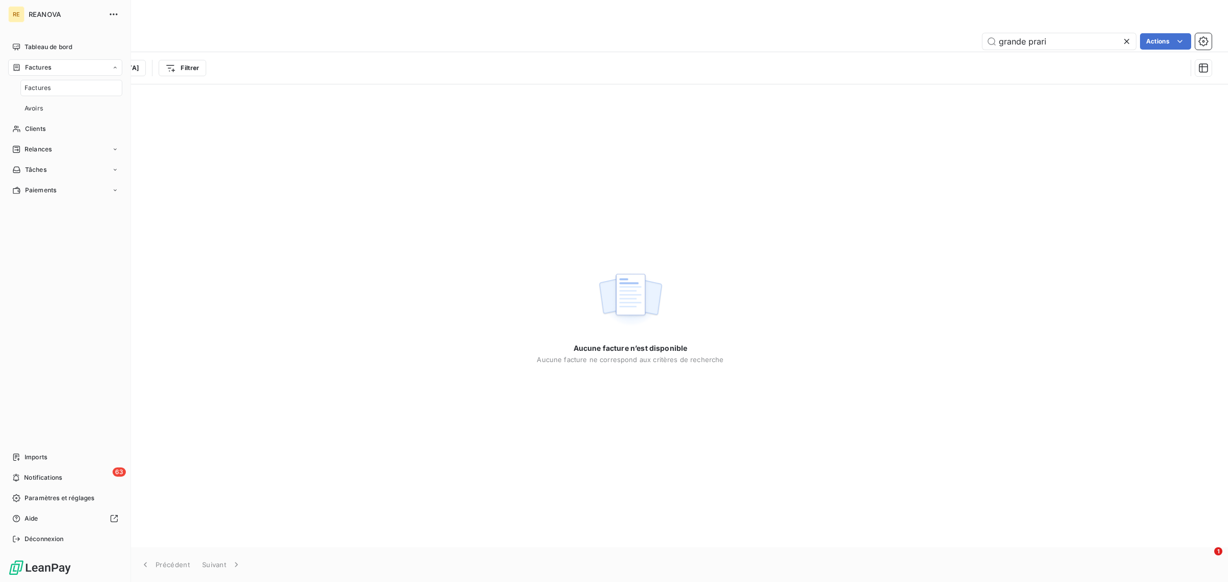
click at [41, 91] on span "Factures" at bounding box center [38, 87] width 26 height 9
click at [40, 123] on div "Clients" at bounding box center [65, 129] width 114 height 16
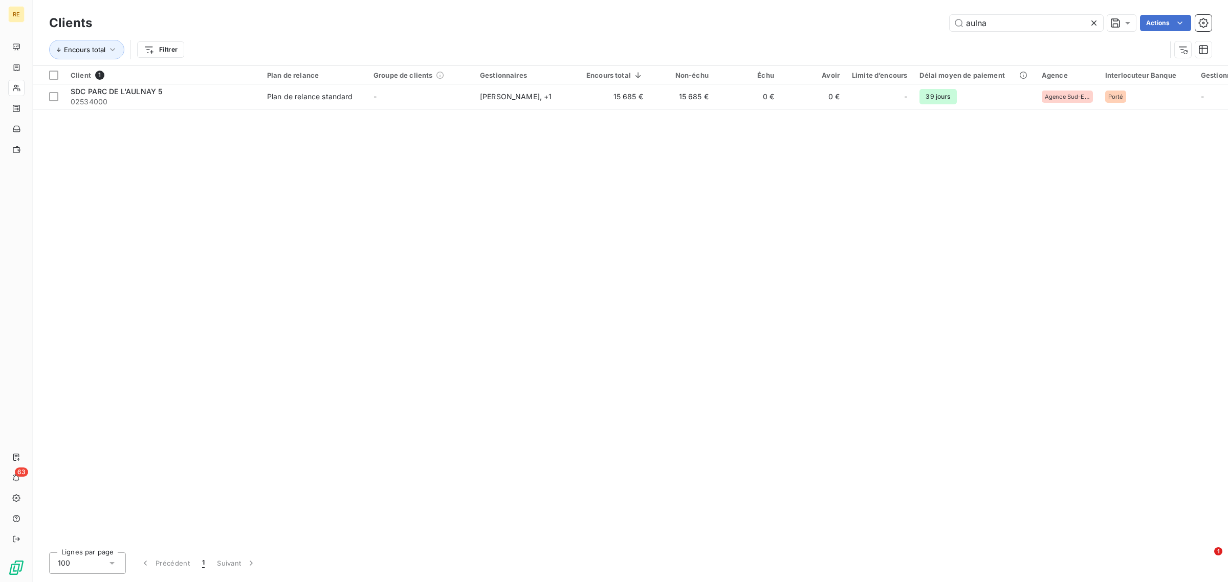
drag, startPoint x: 1004, startPoint y: 25, endPoint x: 855, endPoint y: 28, distance: 149.0
click at [879, 29] on div "aulna Actions" at bounding box center [658, 23] width 1108 height 16
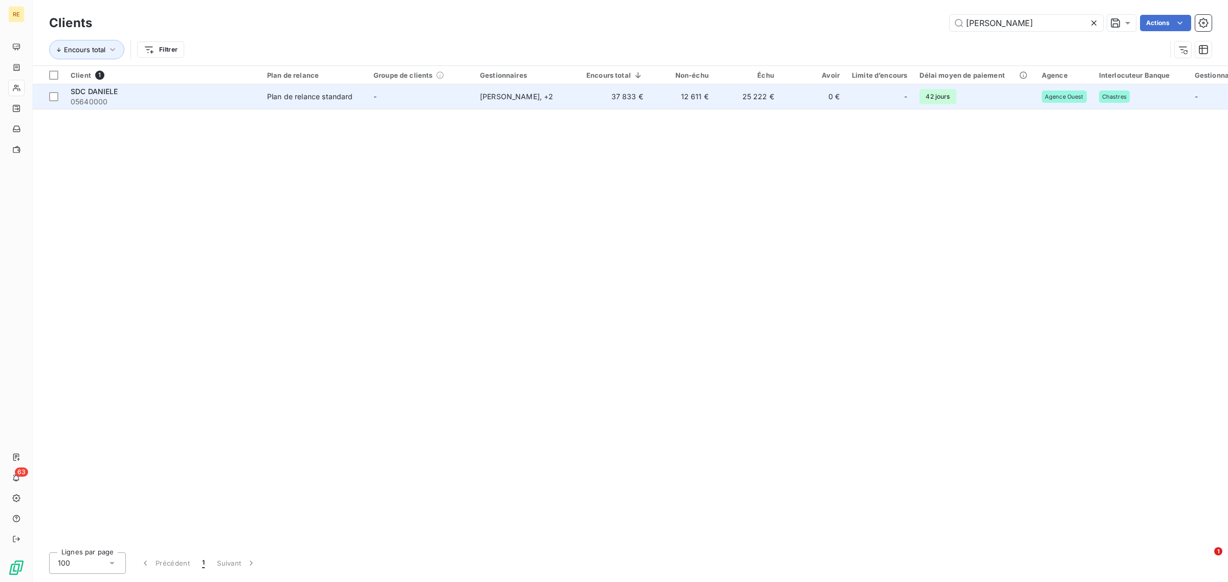
type input "[PERSON_NAME]"
click at [431, 99] on td "-" at bounding box center [420, 96] width 106 height 25
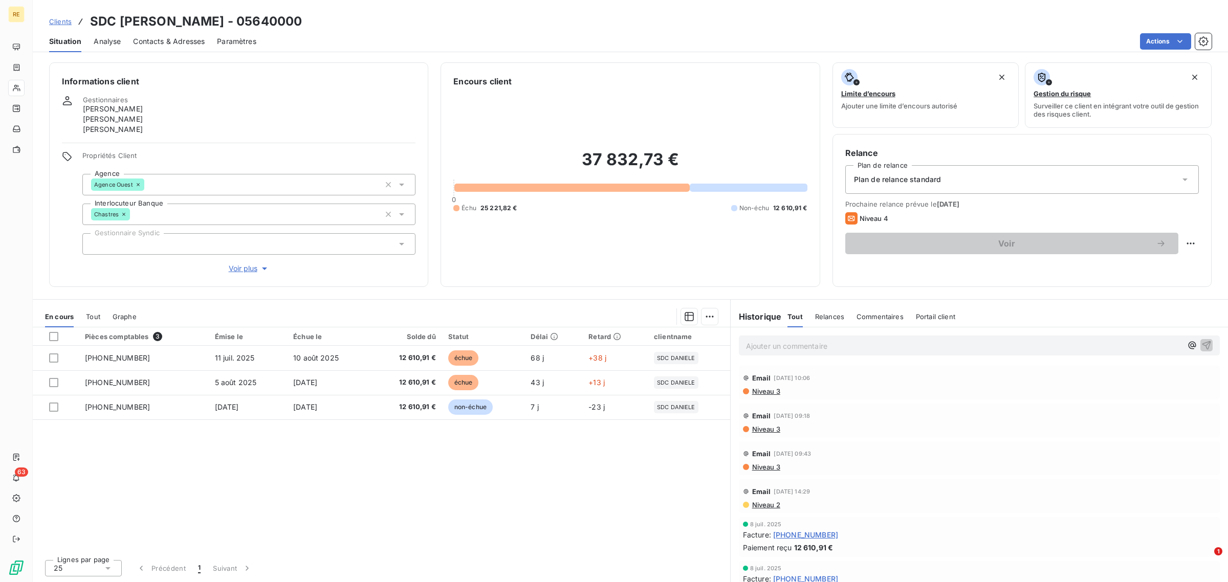
drag, startPoint x: 720, startPoint y: 339, endPoint x: 746, endPoint y: 345, distance: 26.8
click at [725, 340] on th "clientname" at bounding box center [689, 337] width 82 height 18
drag, startPoint x: 746, startPoint y: 345, endPoint x: 794, endPoint y: 349, distance: 48.2
click at [748, 345] on p "Ajouter un commentaire ﻿" at bounding box center [964, 346] width 436 height 13
click at [898, 352] on div "Retour syndic le [DATE] :" at bounding box center [979, 345] width 481 height 19
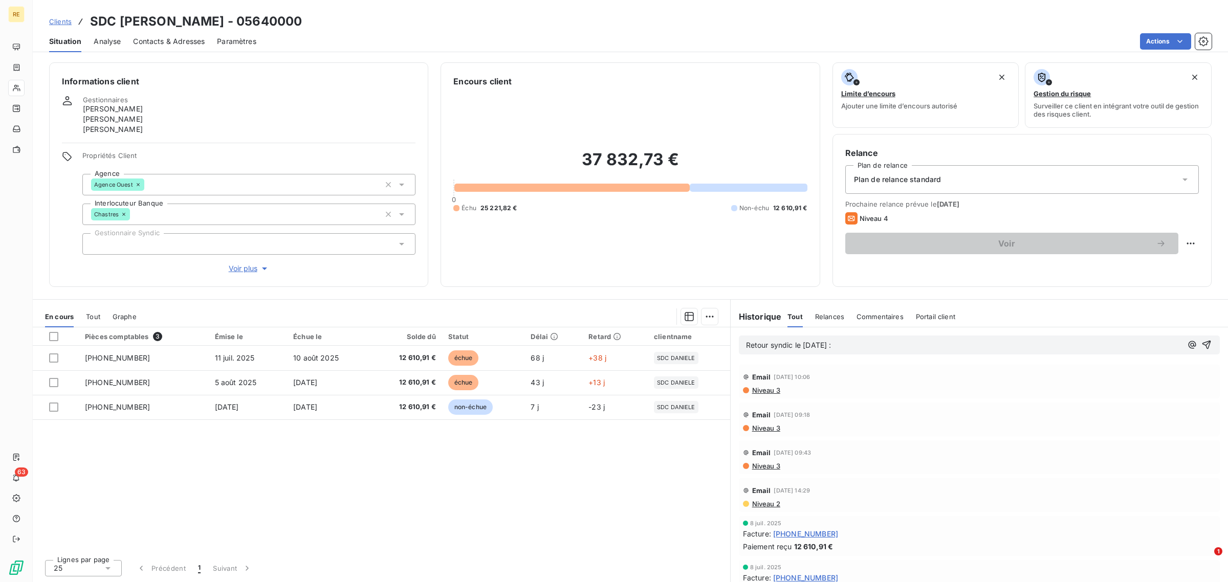
click at [901, 347] on p "Retour syndic le [DATE] :" at bounding box center [964, 346] width 436 height 12
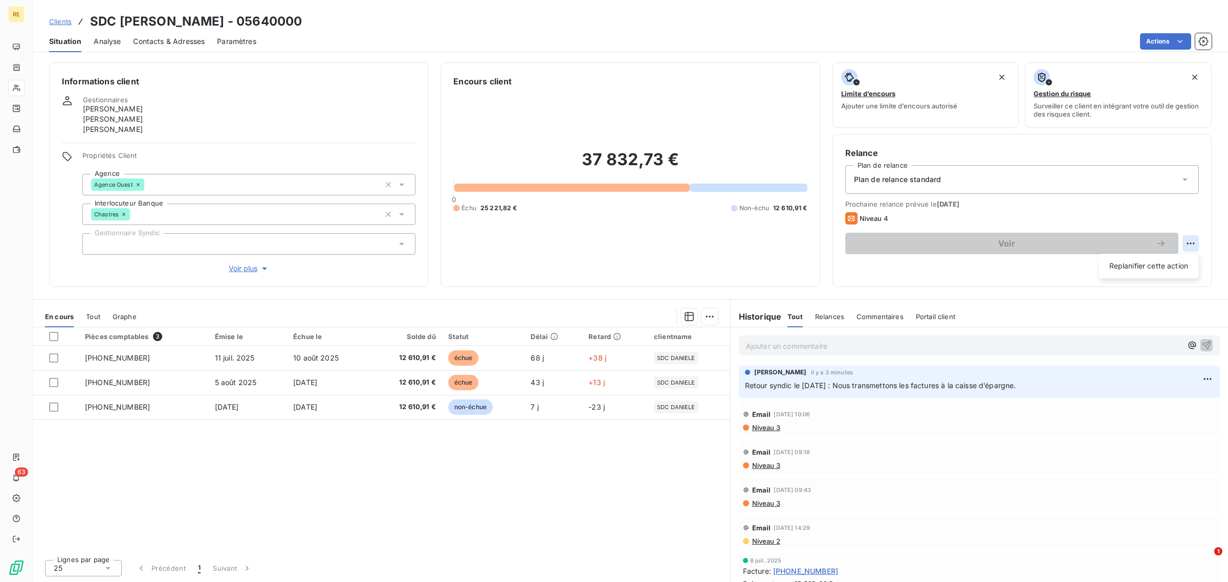
click at [1195, 244] on html "RE 63 Clients SDC [PERSON_NAME] - 05640000 Situation Analyse Contacts & Adresse…" at bounding box center [614, 291] width 1228 height 582
click at [1152, 270] on div "Replanifier cette action" at bounding box center [1149, 266] width 92 height 16
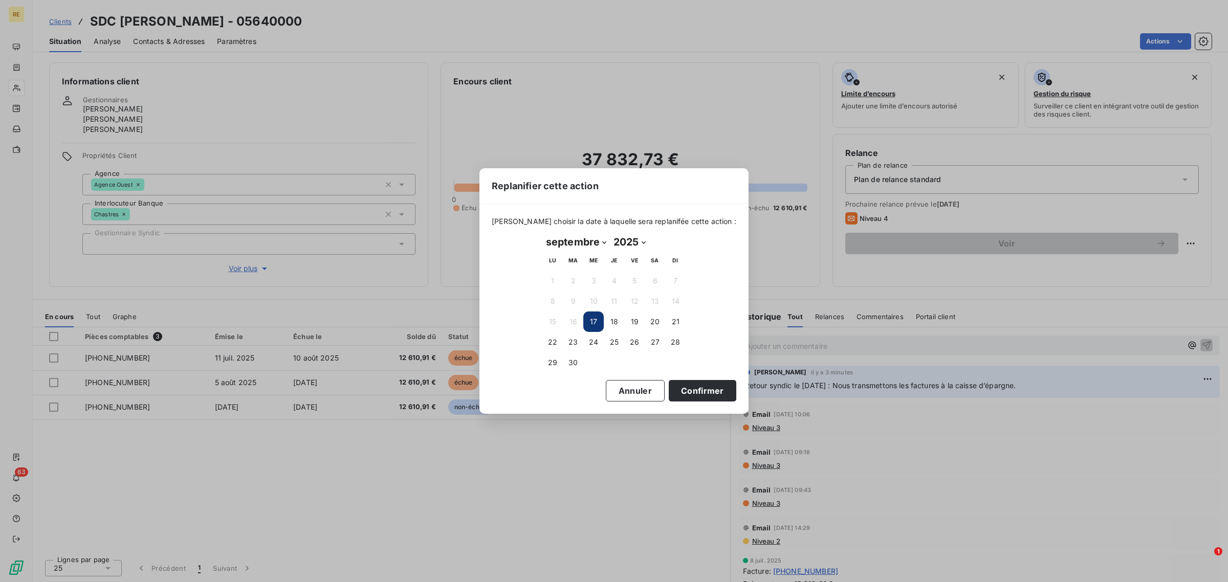
click at [579, 246] on select "janvier février mars avril mai juin juillet août septembre octobre novembre déc…" at bounding box center [577, 242] width 68 height 16
select select "9"
click at [543, 234] on select "janvier février mars avril mai juin juillet août septembre octobre novembre déc…" at bounding box center [577, 242] width 68 height 16
click at [571, 305] on button "7" at bounding box center [573, 301] width 20 height 20
click at [699, 385] on button "Confirmer" at bounding box center [703, 390] width 68 height 21
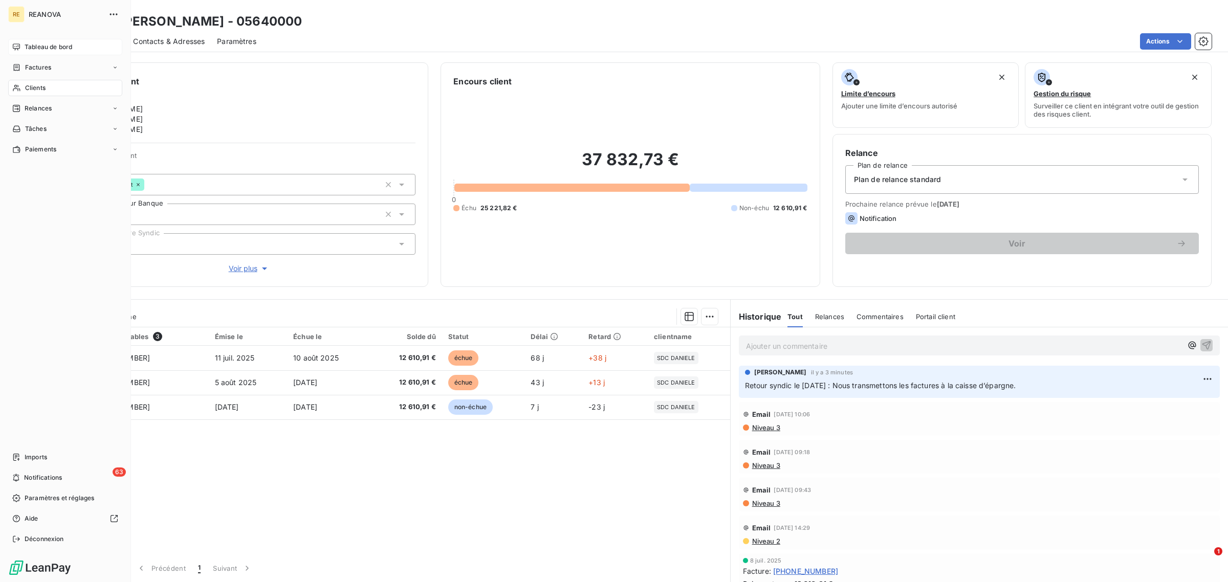
click at [41, 50] on span "Tableau de bord" at bounding box center [49, 46] width 48 height 9
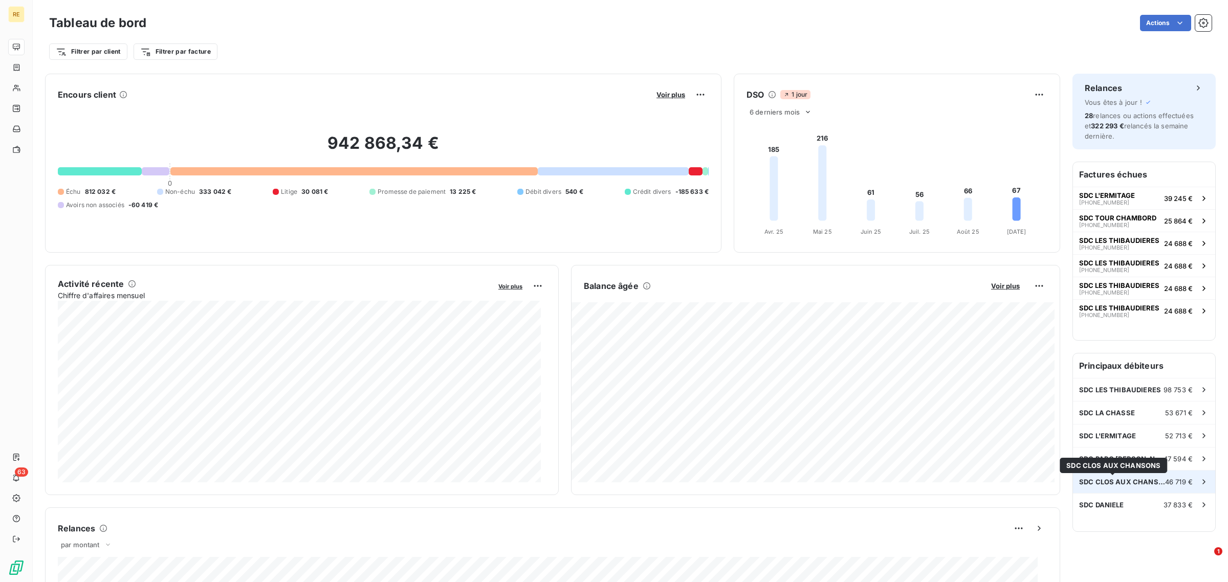
click at [1116, 479] on span "SDC CLOS AUX CHANSONS" at bounding box center [1122, 482] width 86 height 8
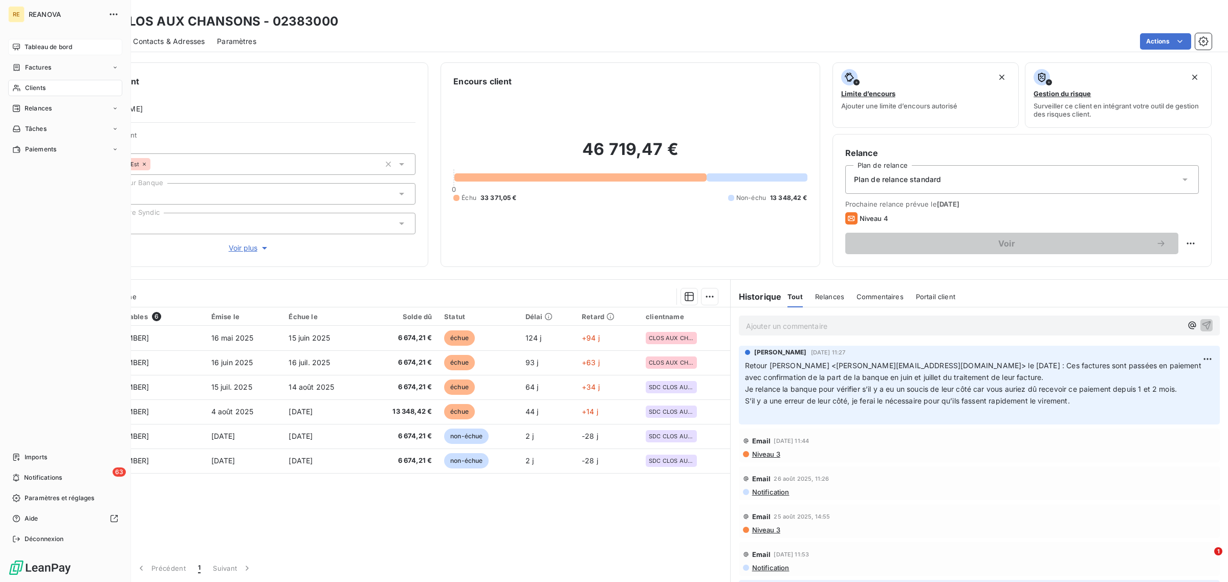
click at [54, 49] on span "Tableau de bord" at bounding box center [49, 46] width 48 height 9
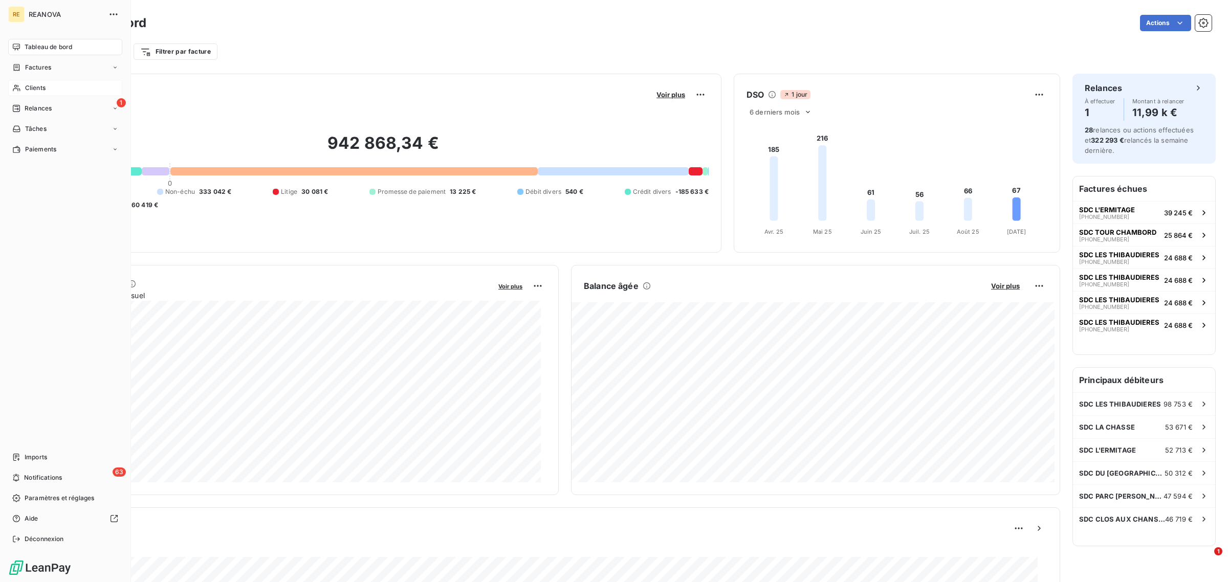
click at [38, 90] on span "Clients" at bounding box center [35, 87] width 20 height 9
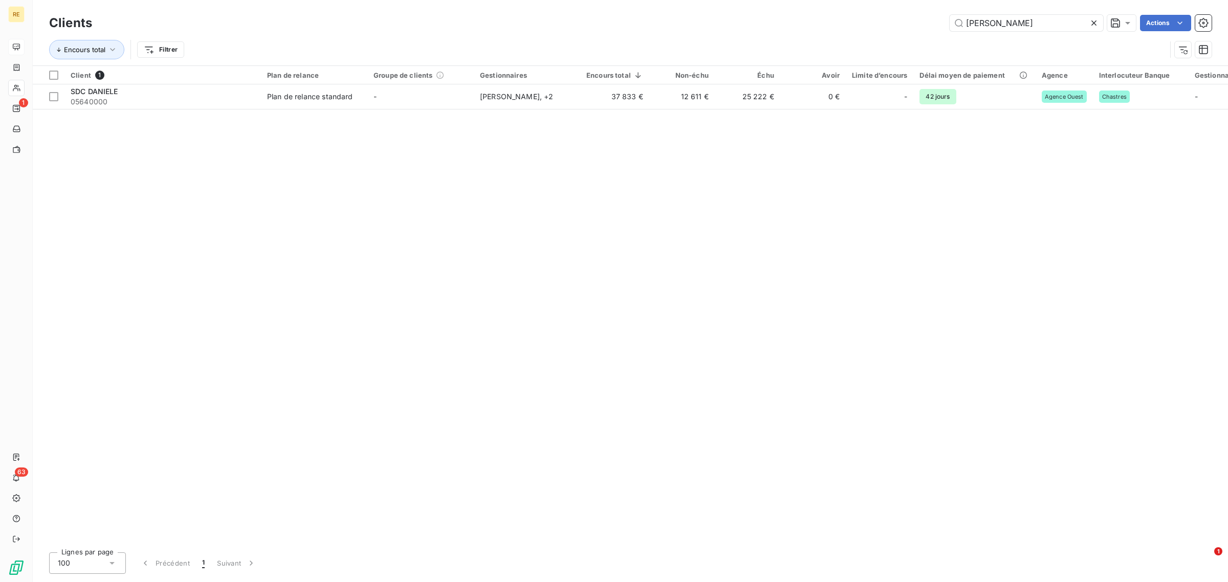
click at [1094, 23] on icon at bounding box center [1094, 22] width 5 height 5
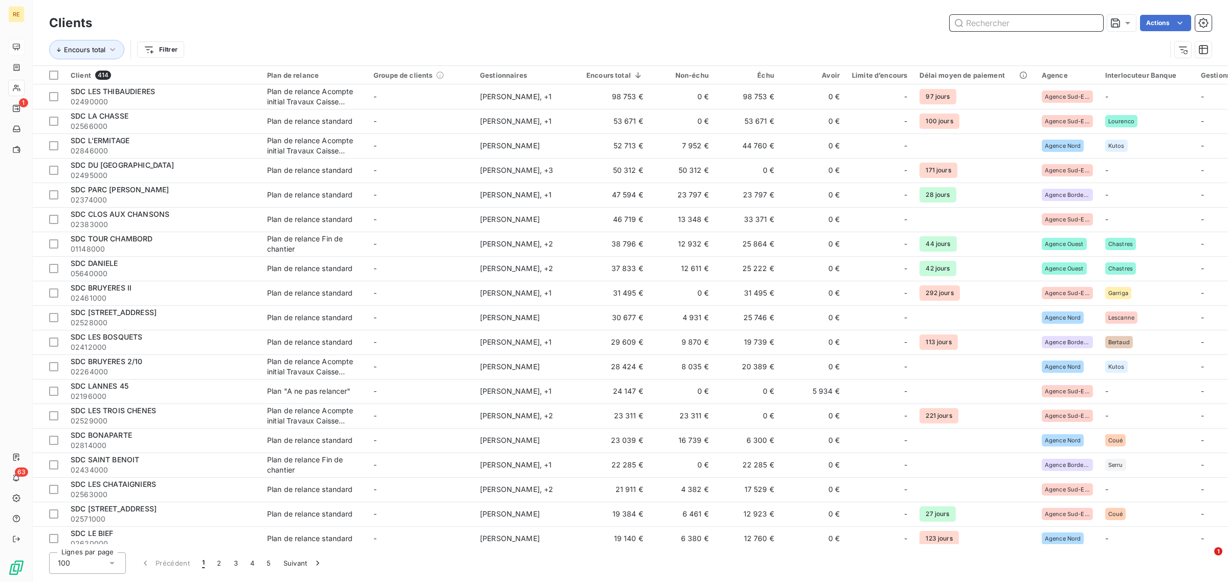
click at [1038, 22] on input "text" at bounding box center [1027, 23] width 154 height 16
paste input "LE CEDRE"
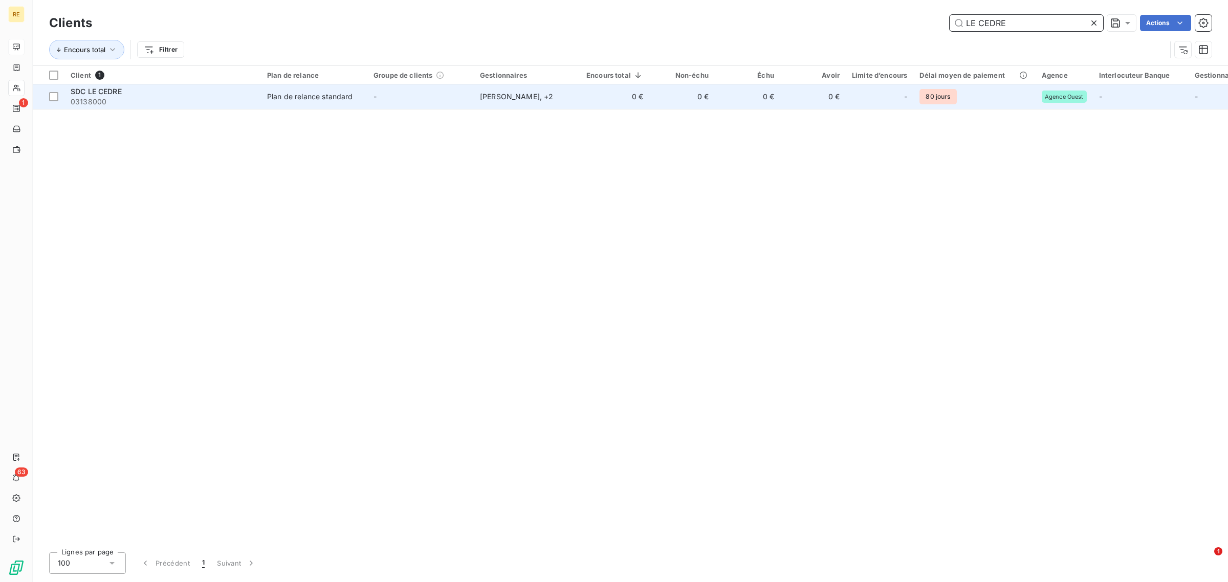
type input "LE CEDRE"
click at [300, 88] on td "Plan de relance standard" at bounding box center [314, 96] width 106 height 25
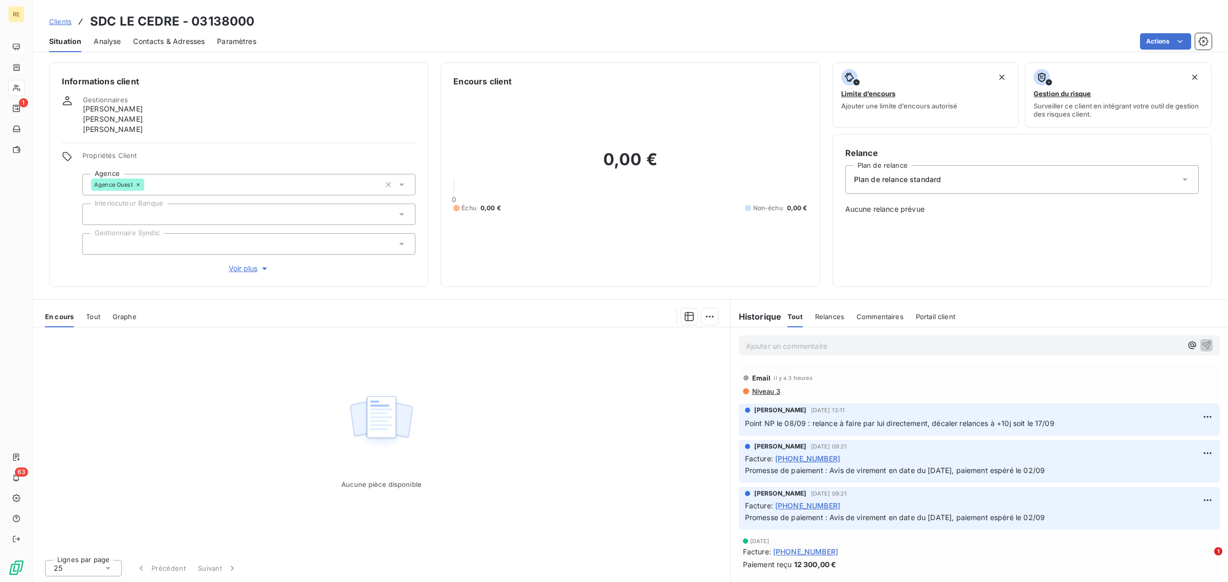
click at [95, 316] on span "Tout" at bounding box center [93, 317] width 14 height 8
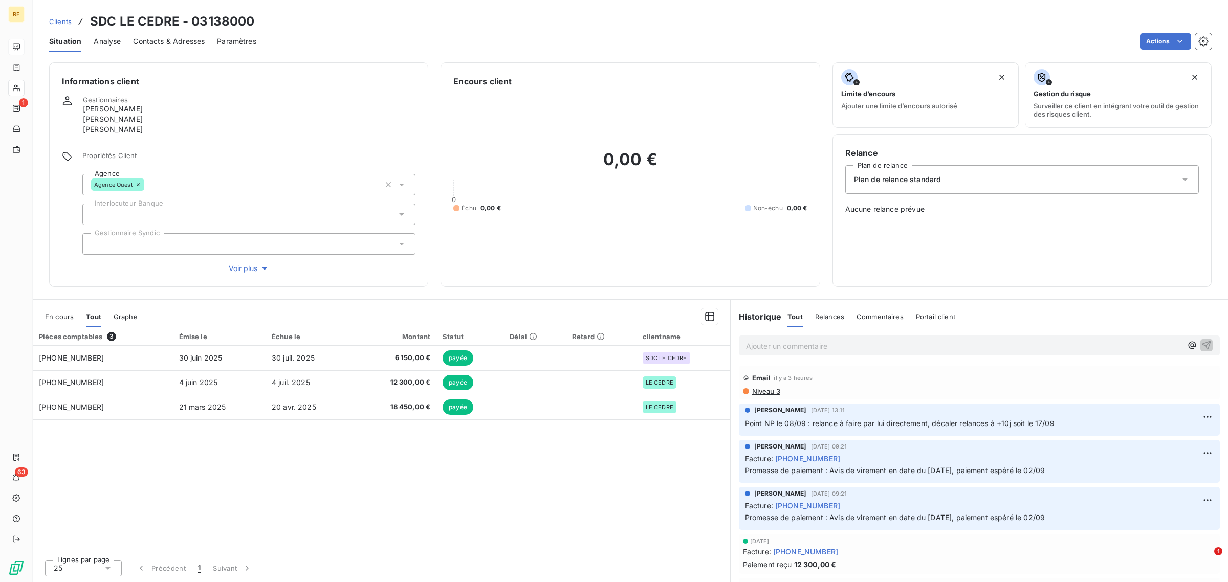
click at [467, 467] on div "Pièces comptables 3 Émise le Échue le Montant Statut Délai Retard clientname [P…" at bounding box center [382, 440] width 698 height 224
click at [60, 320] on span "En cours" at bounding box center [59, 317] width 29 height 8
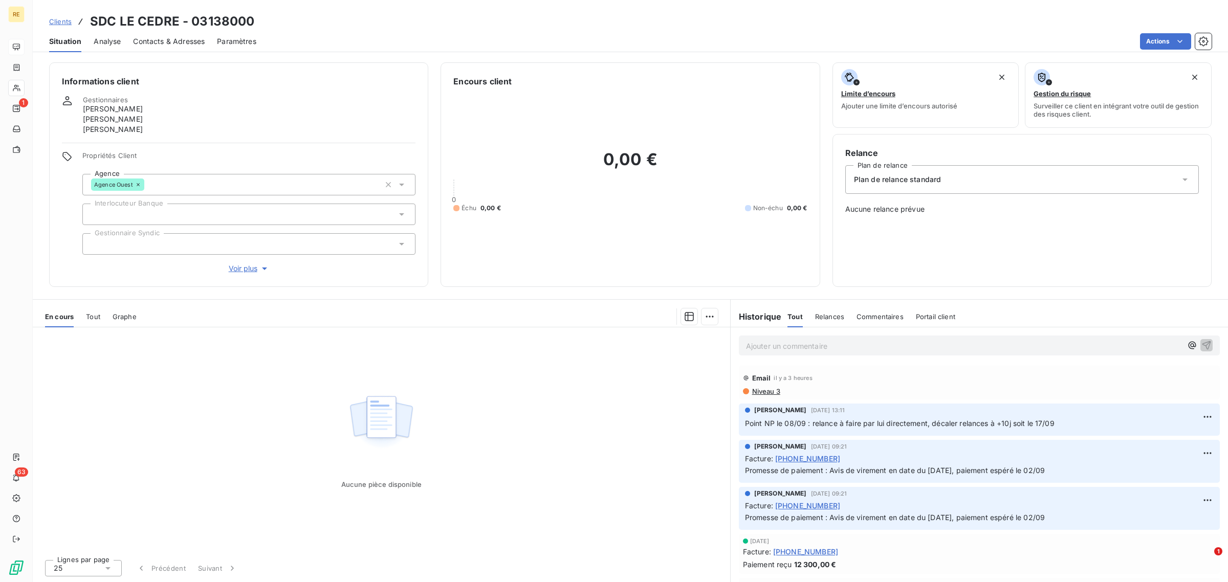
click at [593, 437] on div "Aucune pièce disponible" at bounding box center [382, 440] width 698 height 224
click at [103, 315] on div "En cours Tout Graphe" at bounding box center [382, 316] width 698 height 21
click at [94, 323] on div "Tout" at bounding box center [93, 316] width 14 height 21
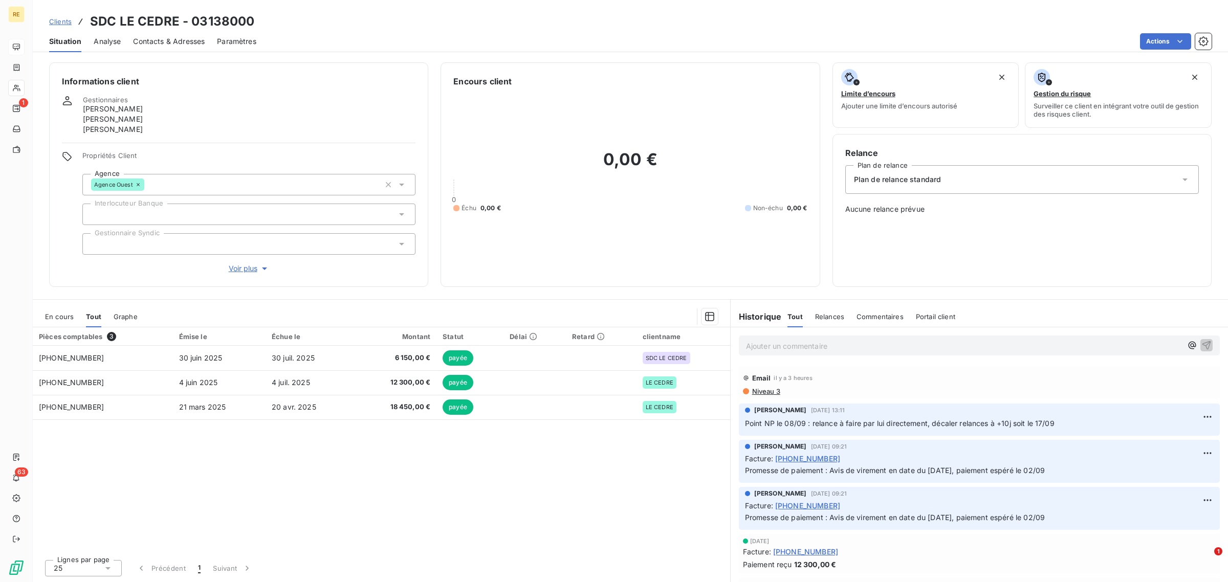
click at [782, 329] on div "Ajouter un commentaire ﻿" at bounding box center [979, 346] width 497 height 36
click at [787, 341] on p "Ajouter un commentaire ﻿" at bounding box center [964, 346] width 436 height 13
